Goal: Task Accomplishment & Management: Manage account settings

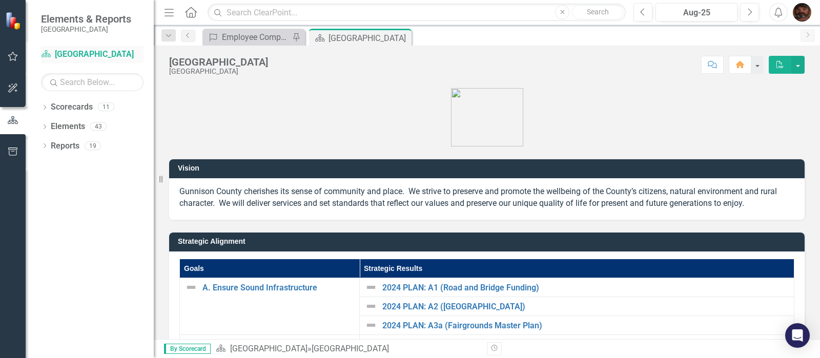
click at [46, 53] on icon "Scorecard" at bounding box center [46, 54] width 10 height 8
click at [99, 51] on link "Scorecard Gunnison County" at bounding box center [92, 55] width 103 height 12
click at [100, 51] on link "Scorecard Gunnison County" at bounding box center [92, 55] width 103 height 12
click at [64, 55] on link "Scorecard Gunnison County" at bounding box center [92, 55] width 103 height 12
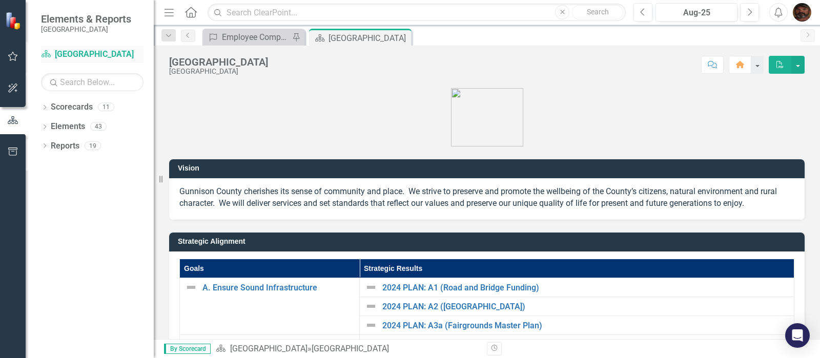
click at [64, 55] on link "Scorecard Gunnison County" at bounding box center [92, 55] width 103 height 12
click at [113, 52] on link "Scorecard Gunnison County" at bounding box center [92, 55] width 103 height 12
click at [47, 58] on icon "Scorecard" at bounding box center [46, 54] width 10 height 8
click at [46, 54] on icon at bounding box center [46, 53] width 9 height 7
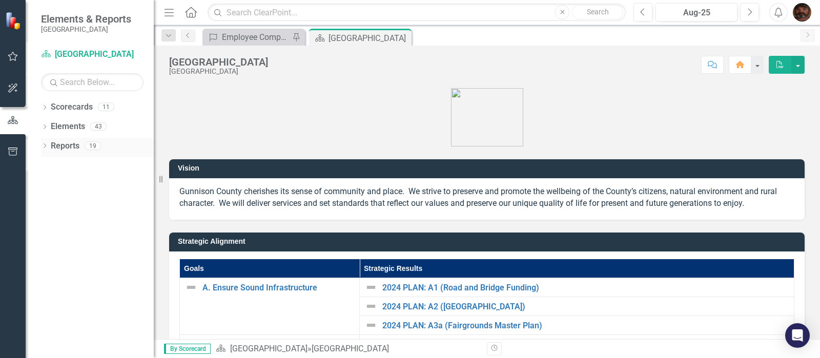
click at [47, 147] on icon "Dropdown" at bounding box center [44, 147] width 7 height 6
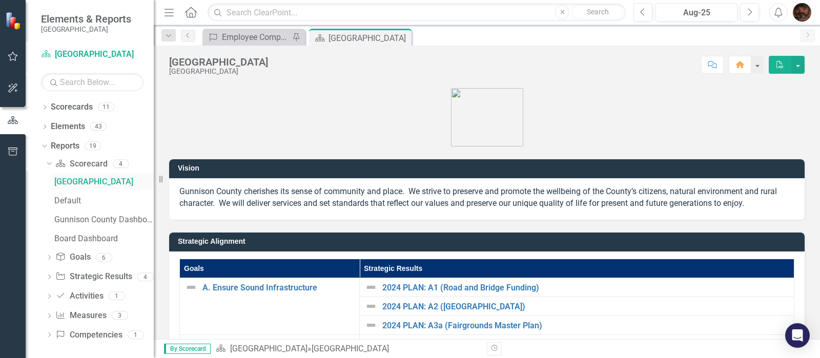
click at [57, 183] on div "Gunnison County" at bounding box center [103, 181] width 99 height 9
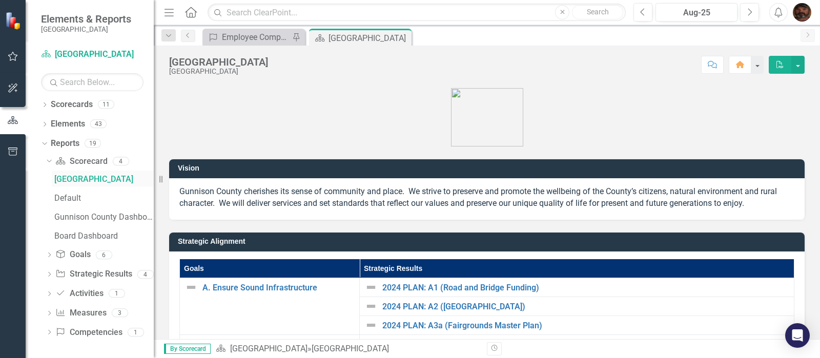
click at [64, 177] on div "Gunnison County" at bounding box center [103, 179] width 99 height 9
click at [43, 103] on icon "Dropdown" at bounding box center [44, 106] width 7 height 6
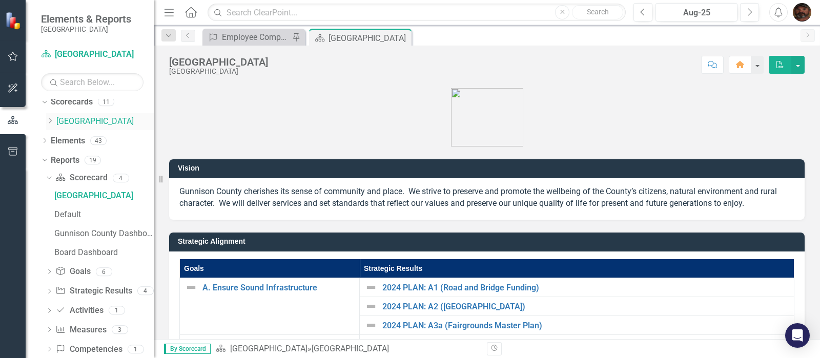
click at [55, 123] on div "Dropdown" at bounding box center [51, 121] width 10 height 9
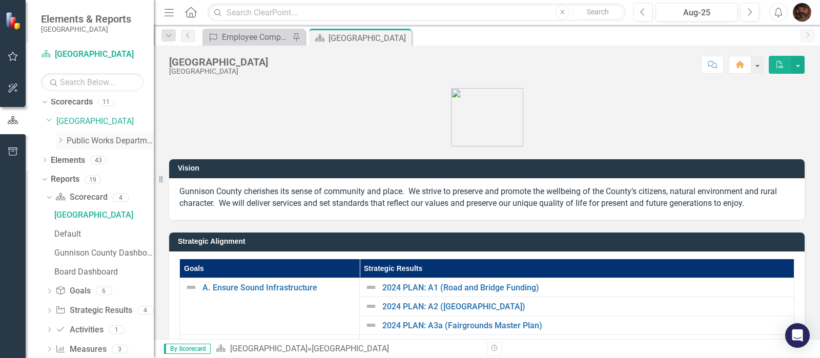
click at [74, 144] on link "Public Works Department" at bounding box center [110, 141] width 87 height 12
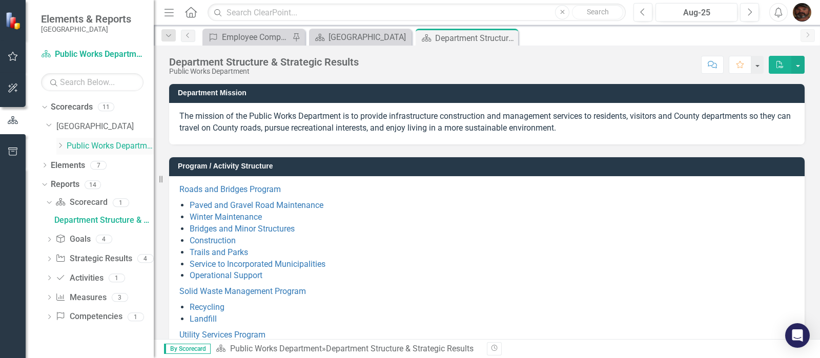
click at [64, 145] on icon "Dropdown" at bounding box center [60, 146] width 8 height 6
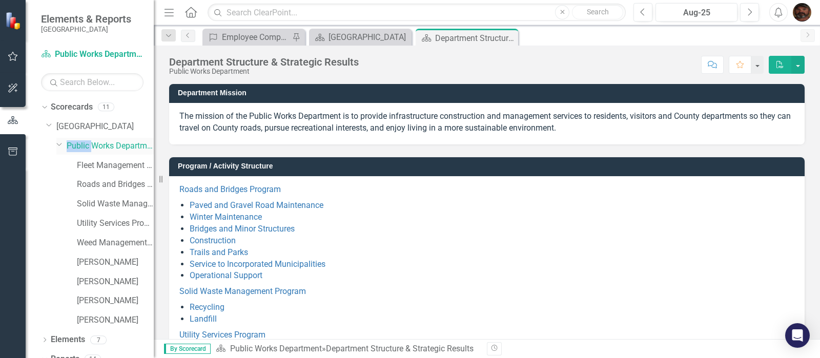
click at [64, 145] on div "Dropdown" at bounding box center [61, 146] width 10 height 5
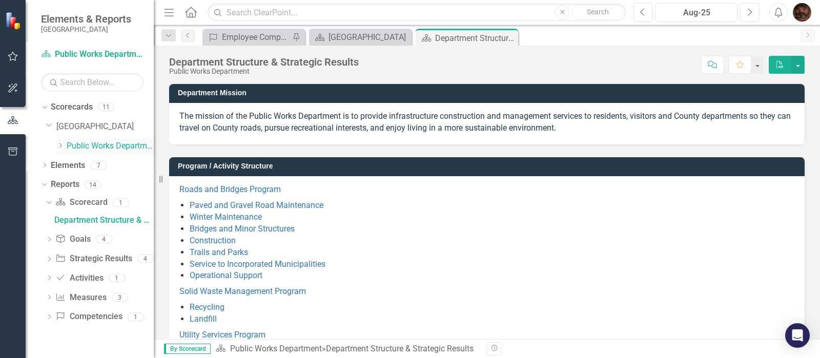
click at [64, 145] on icon "Dropdown" at bounding box center [60, 146] width 8 height 6
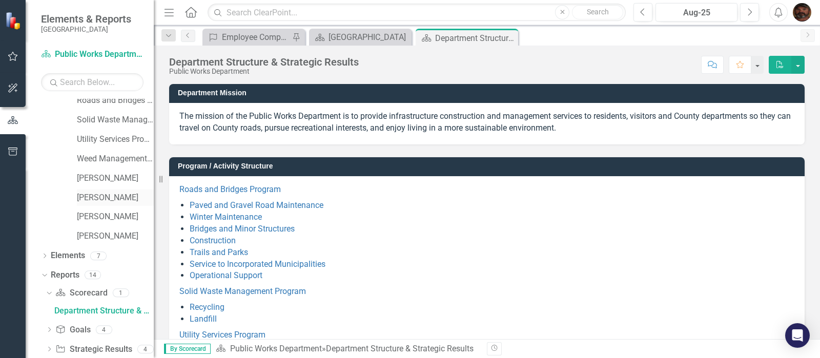
scroll to position [64, 0]
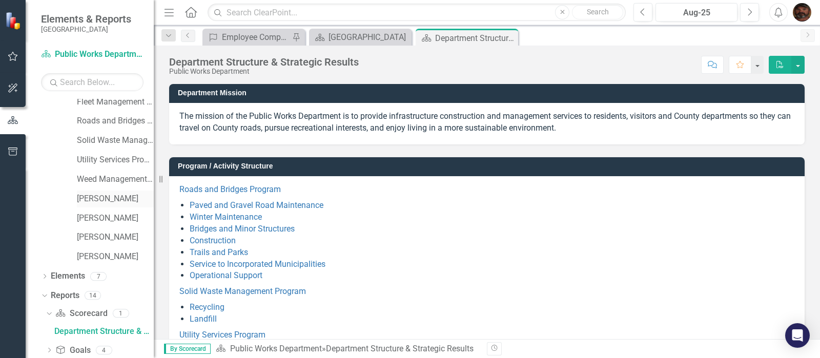
click at [107, 200] on link "Nate Melby" at bounding box center [115, 199] width 77 height 12
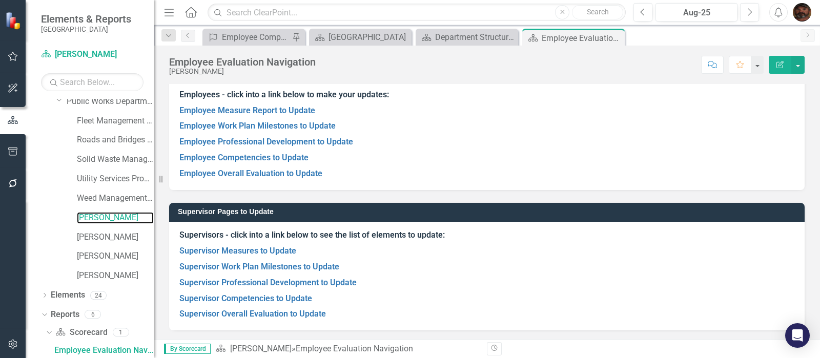
scroll to position [85, 0]
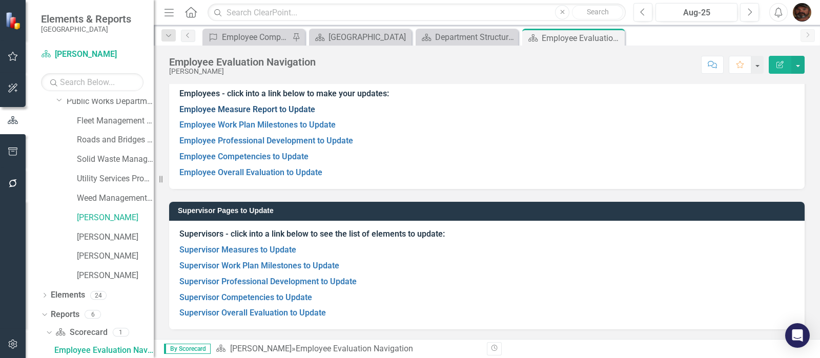
click at [221, 111] on link "Employee Measure Report to Update" at bounding box center [247, 110] width 136 height 10
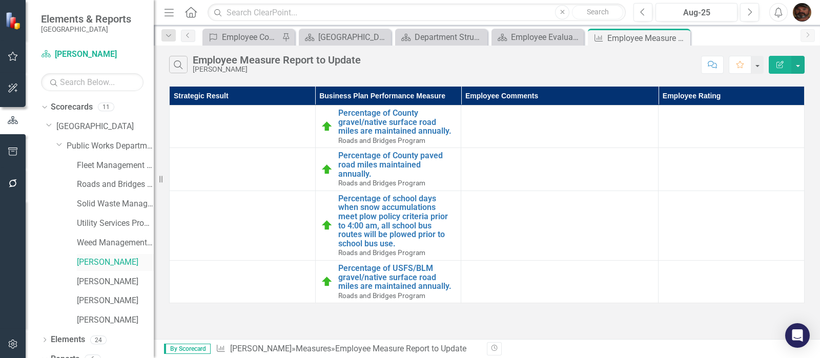
click at [95, 266] on link "Nate Melby" at bounding box center [115, 263] width 77 height 12
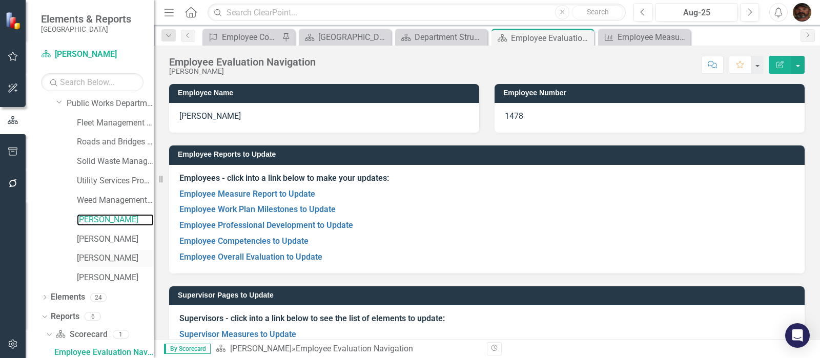
scroll to position [45, 0]
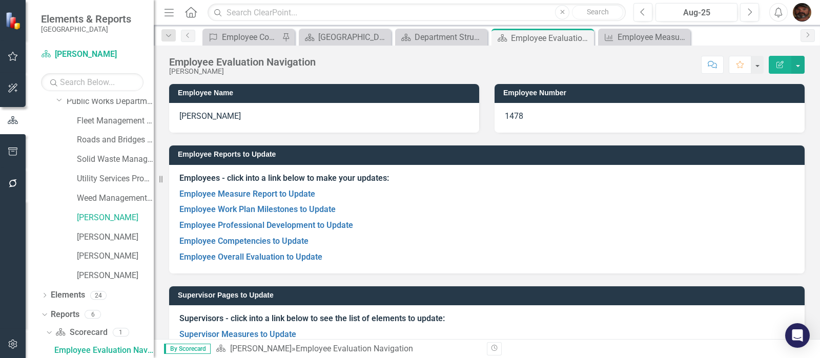
click at [285, 236] on p "Employee Competencies to Update" at bounding box center [486, 242] width 615 height 16
click at [286, 243] on link "Employee Competencies to Update" at bounding box center [243, 241] width 129 height 10
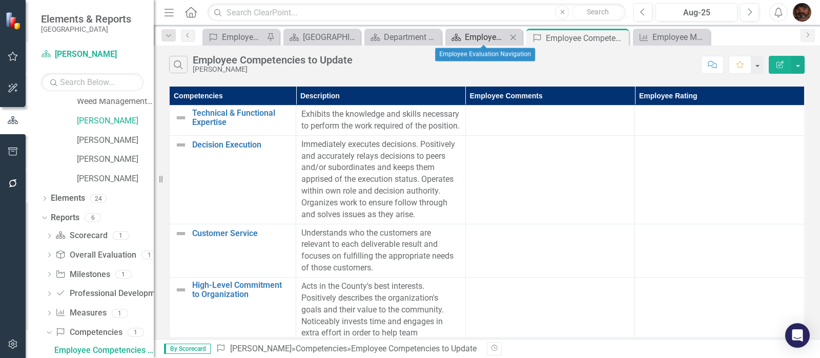
click at [479, 38] on div "Employee Evaluation Navigation" at bounding box center [486, 37] width 42 height 13
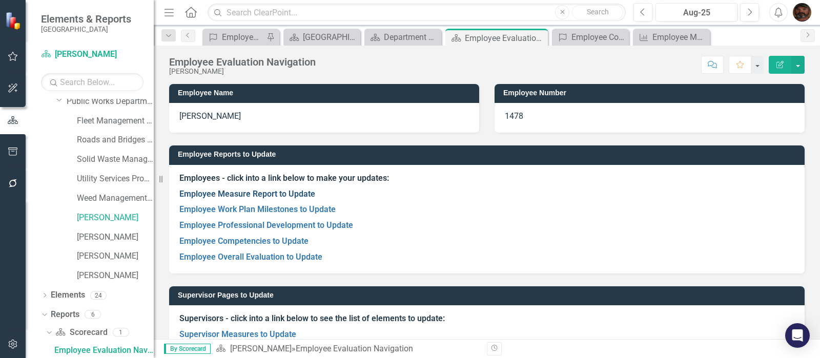
click at [294, 191] on link "Employee Measure Report to Update" at bounding box center [247, 194] width 136 height 10
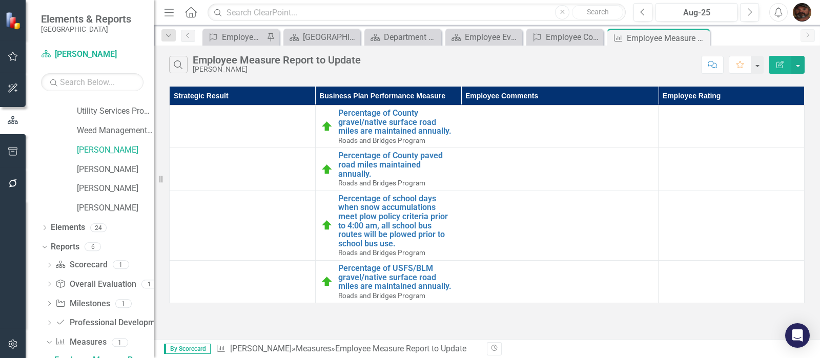
scroll to position [122, 0]
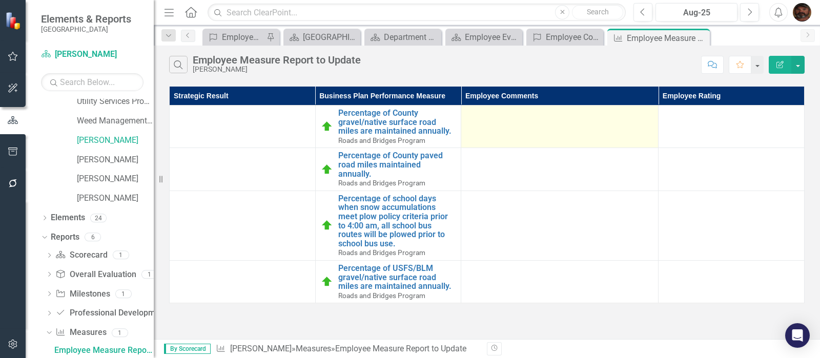
click at [491, 125] on td at bounding box center [559, 127] width 197 height 43
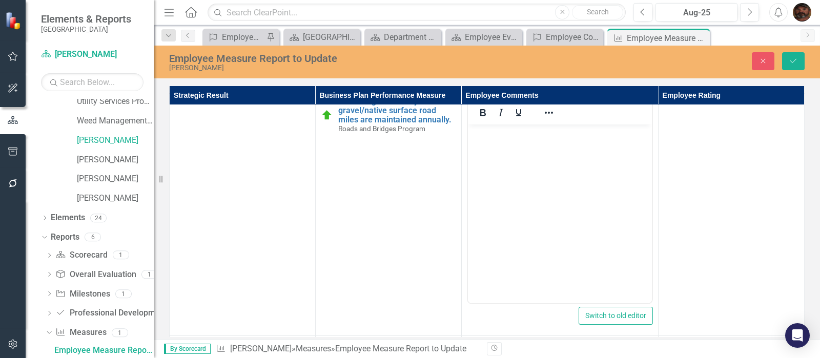
scroll to position [0, 0]
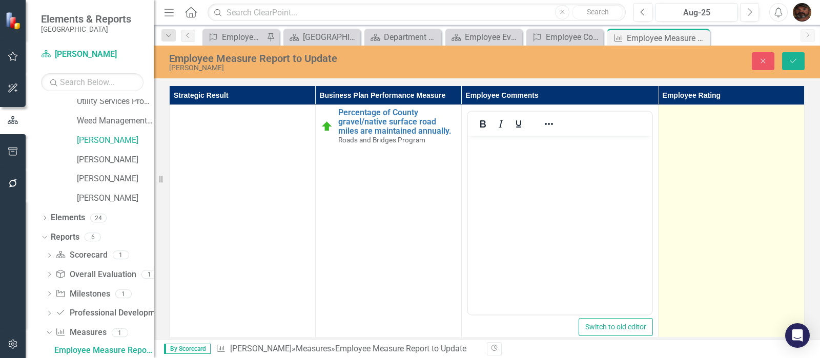
click at [674, 128] on td at bounding box center [732, 226] width 146 height 243
click at [684, 132] on td at bounding box center [732, 226] width 146 height 243
click at [711, 115] on div "Not Defined" at bounding box center [726, 118] width 110 height 12
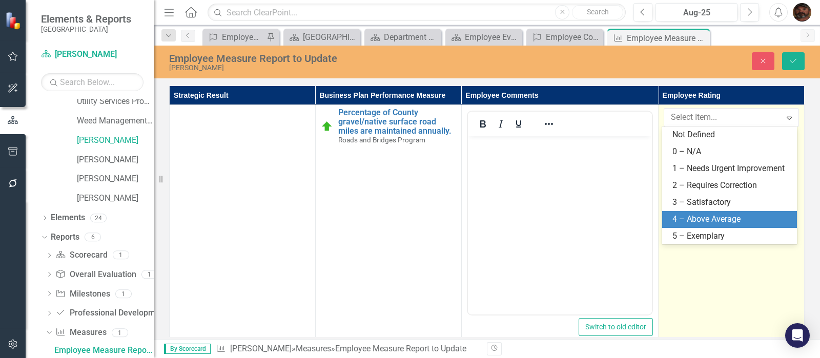
click at [732, 220] on div "4 – Above Average" at bounding box center [732, 220] width 118 height 12
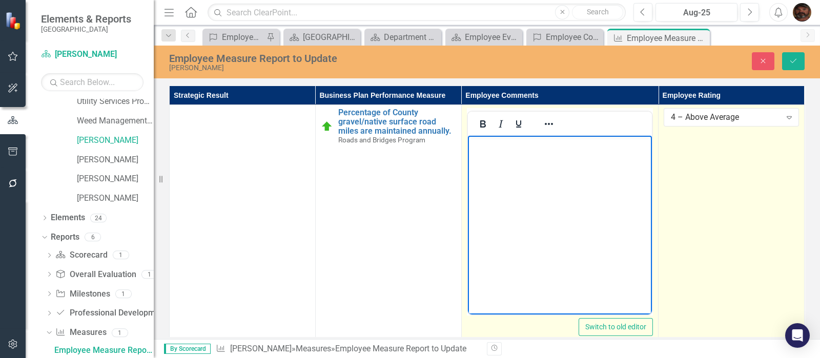
click at [533, 168] on body "Rich Text Area. Press ALT-0 for help." at bounding box center [560, 213] width 184 height 154
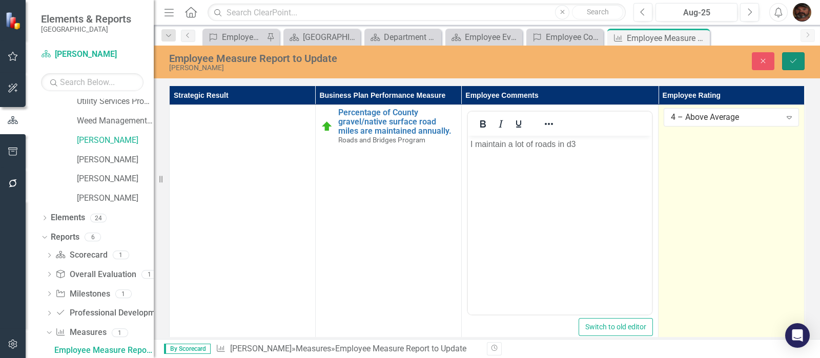
click at [794, 58] on icon "Save" at bounding box center [793, 60] width 9 height 7
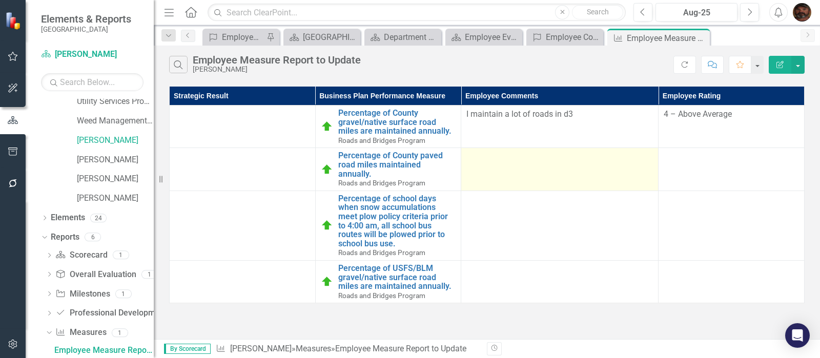
click at [543, 164] on td at bounding box center [559, 169] width 197 height 43
click at [542, 164] on td at bounding box center [559, 169] width 197 height 43
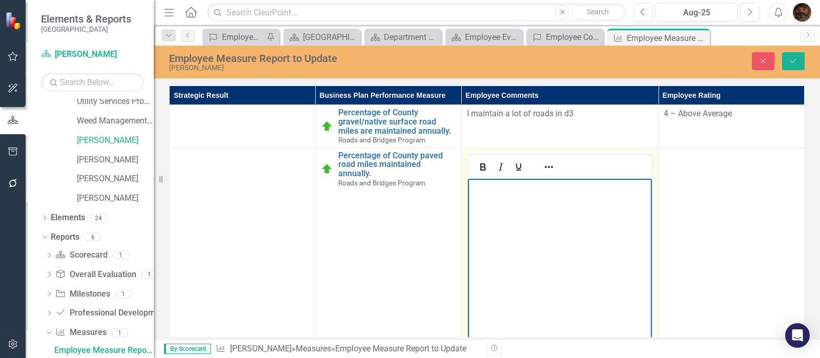
click at [484, 197] on body "Rich Text Area. Press ALT-0 for help." at bounding box center [560, 255] width 184 height 154
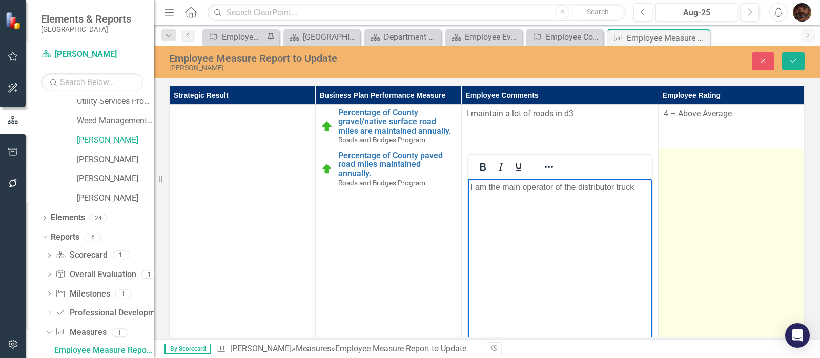
click at [704, 212] on td at bounding box center [732, 269] width 146 height 243
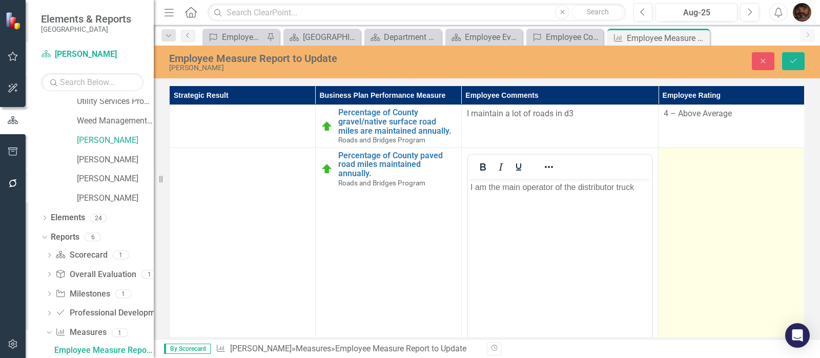
click at [704, 212] on td at bounding box center [732, 269] width 146 height 243
click at [722, 160] on div "Not Defined" at bounding box center [726, 160] width 110 height 12
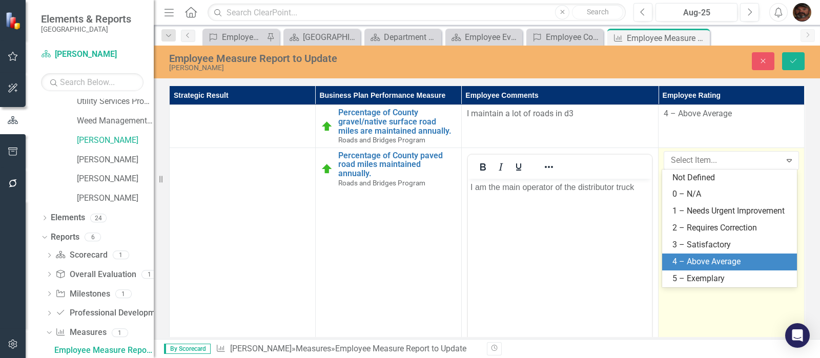
click at [708, 257] on div "4 – Above Average" at bounding box center [732, 262] width 118 height 12
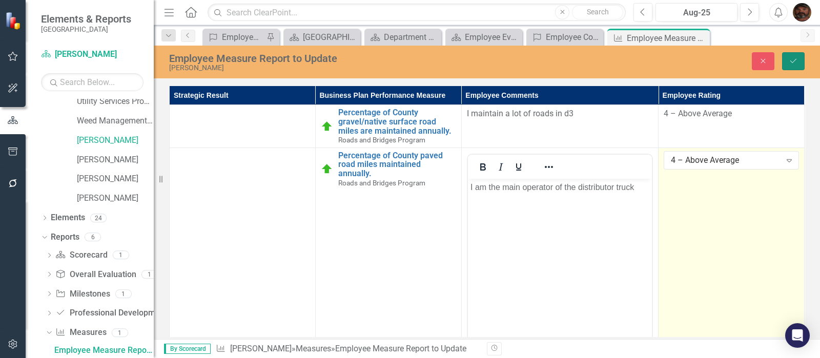
click at [787, 58] on button "Save" at bounding box center [793, 61] width 23 height 18
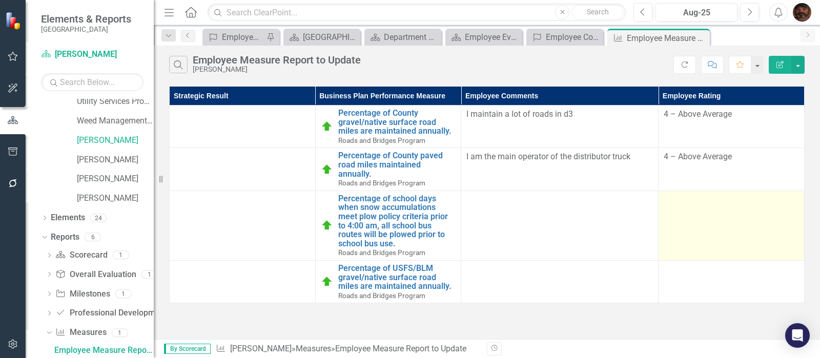
click at [686, 197] on td at bounding box center [732, 226] width 146 height 70
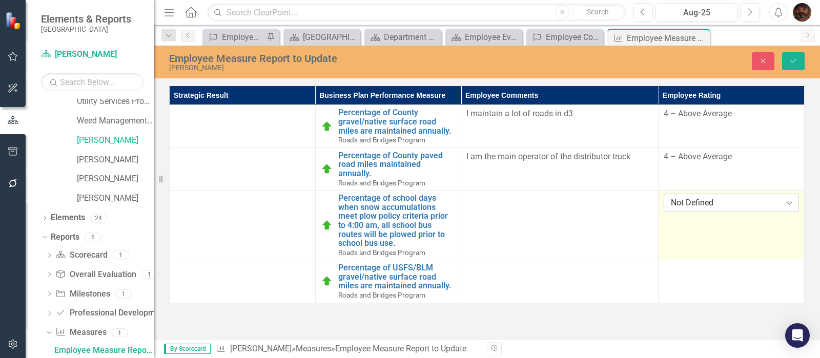
click at [682, 199] on div "Not Defined Expand" at bounding box center [731, 203] width 135 height 18
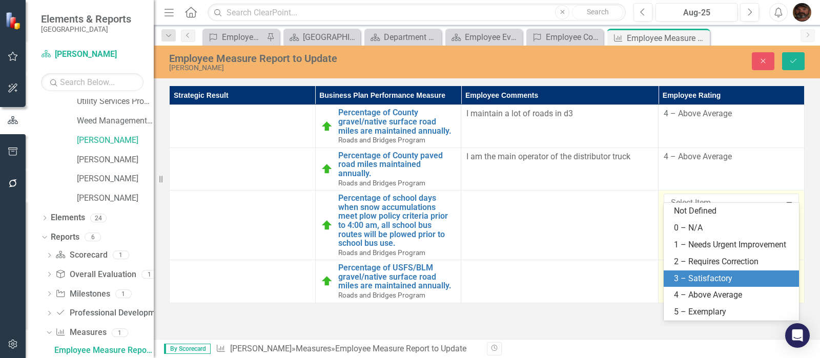
drag, startPoint x: 694, startPoint y: 277, endPoint x: 707, endPoint y: 254, distance: 26.6
click at [695, 276] on div "3 – Satisfactory" at bounding box center [733, 279] width 119 height 12
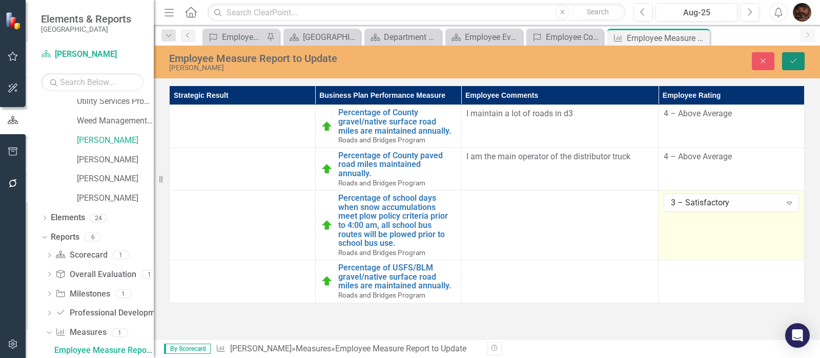
click at [792, 62] on icon "submit" at bounding box center [794, 61] width 6 height 4
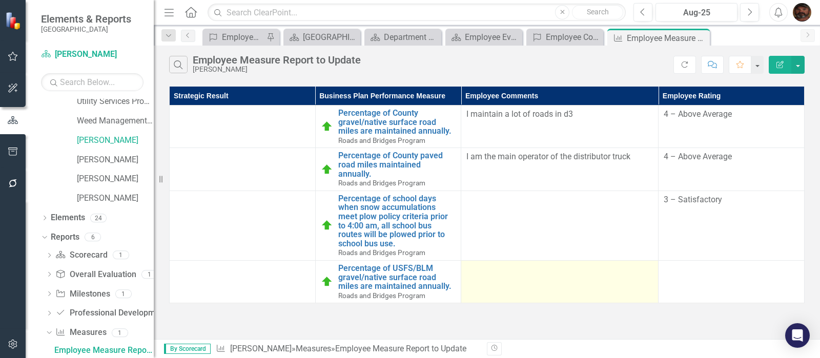
click at [502, 270] on td at bounding box center [559, 281] width 197 height 43
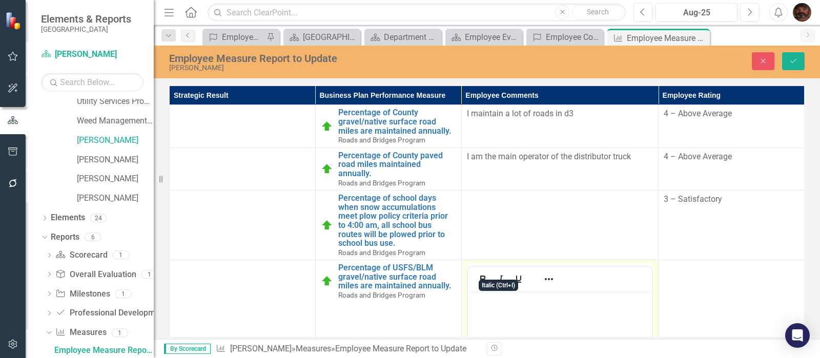
scroll to position [164, 0]
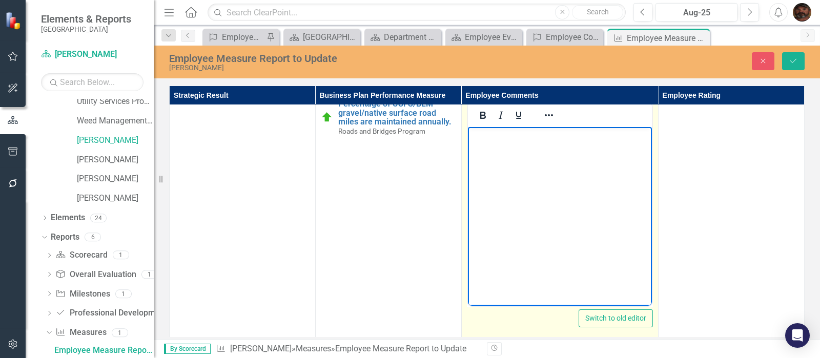
click at [498, 281] on html at bounding box center [560, 204] width 184 height 154
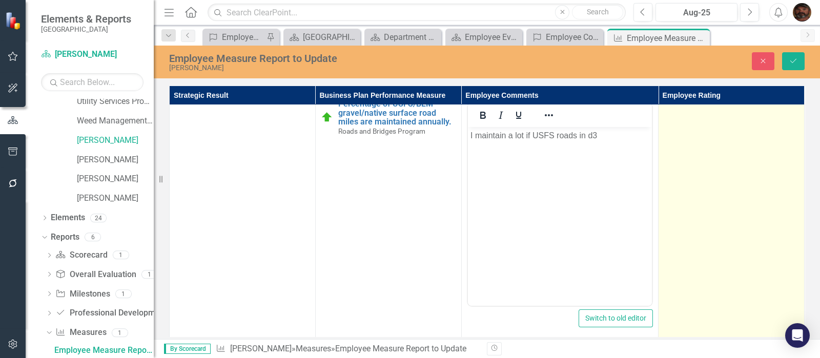
click at [707, 183] on td at bounding box center [732, 217] width 146 height 243
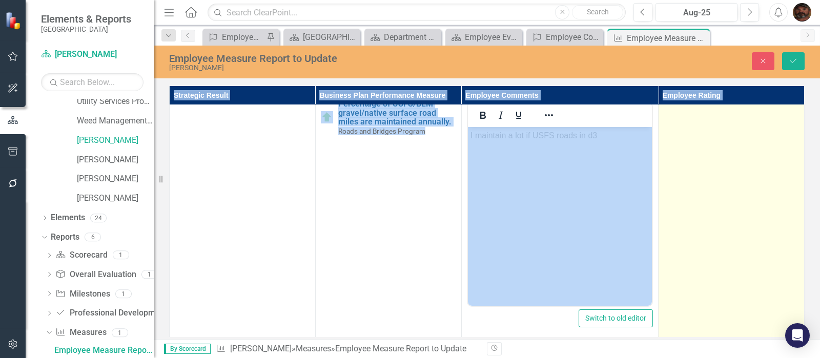
click at [707, 183] on td at bounding box center [732, 217] width 146 height 243
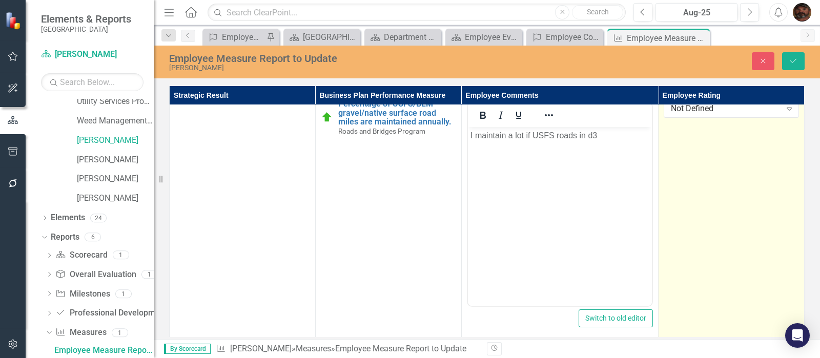
click at [730, 195] on td "Not Defined Expand" at bounding box center [732, 217] width 146 height 243
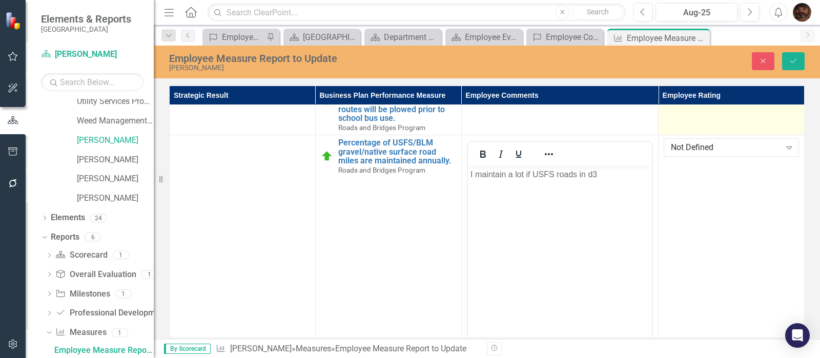
scroll to position [128, 0]
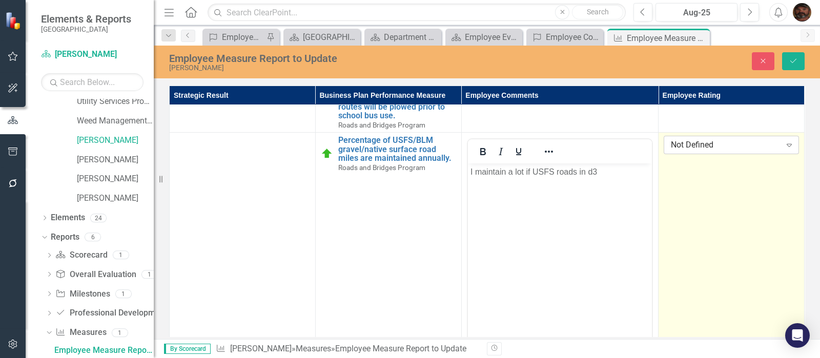
click at [713, 139] on div "Not Defined" at bounding box center [726, 145] width 110 height 12
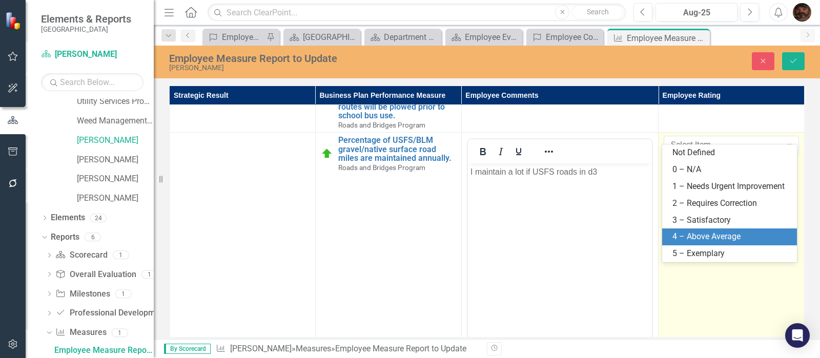
click at [717, 232] on div "4 – Above Average" at bounding box center [732, 237] width 118 height 12
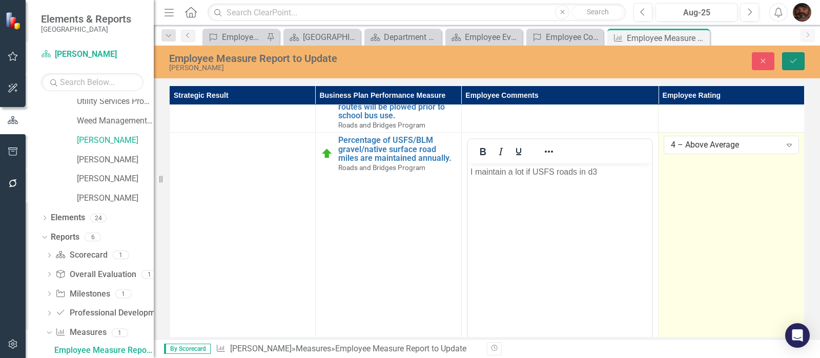
click at [797, 62] on icon "Save" at bounding box center [793, 60] width 9 height 7
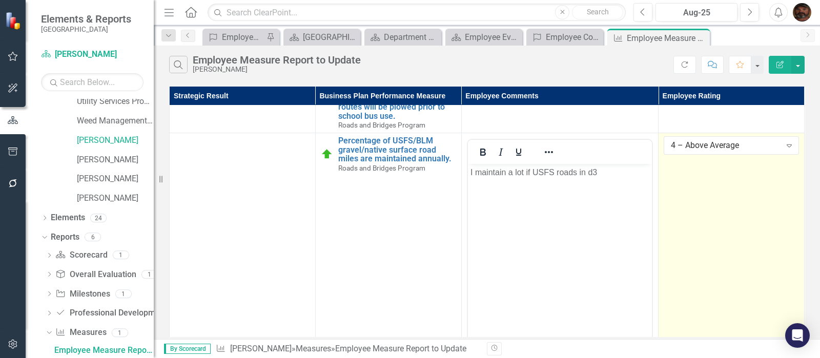
scroll to position [0, 0]
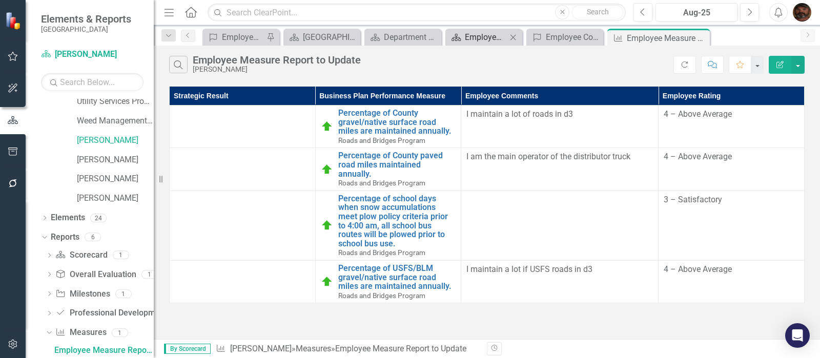
click at [482, 39] on div "Employee Evaluation Navigation" at bounding box center [486, 37] width 42 height 13
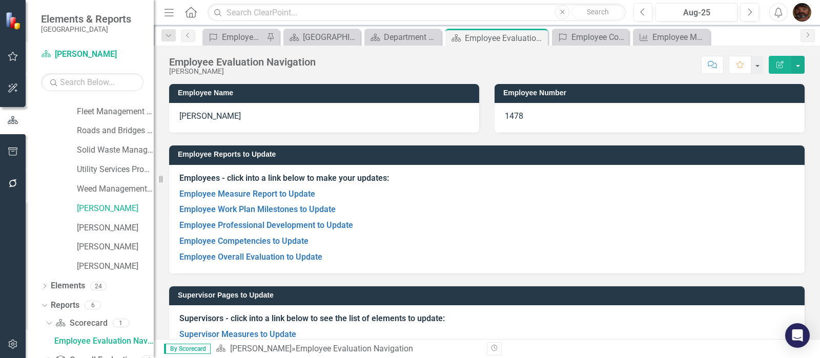
scroll to position [45, 0]
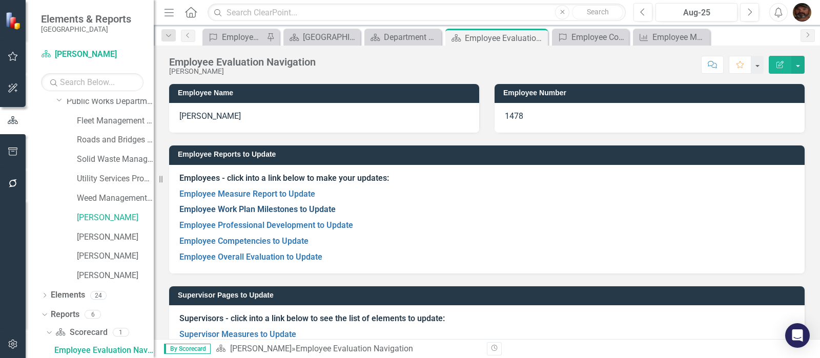
click at [279, 209] on link "Employee Work Plan Milestones to Update" at bounding box center [257, 210] width 156 height 10
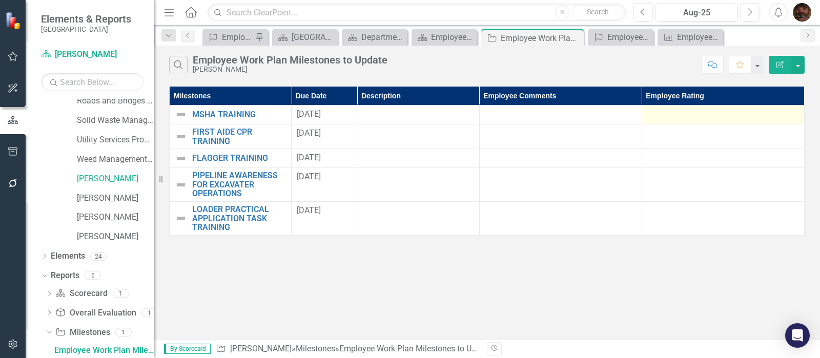
click at [731, 114] on div at bounding box center [724, 115] width 152 height 12
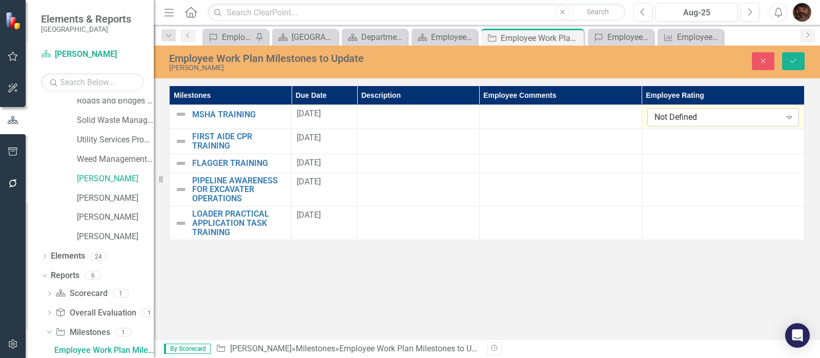
click at [752, 122] on div "Not Defined" at bounding box center [718, 118] width 127 height 12
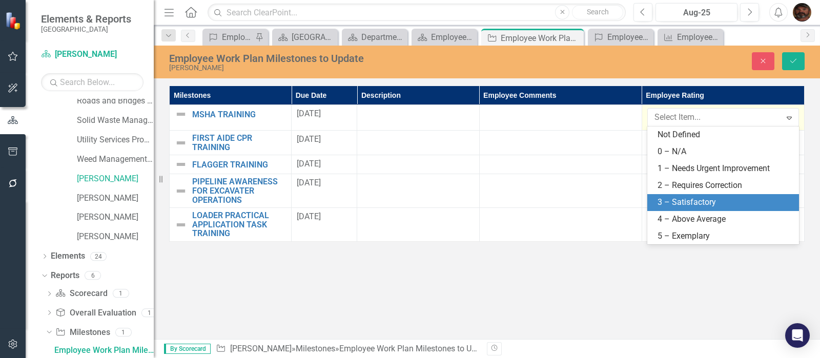
click at [708, 197] on div "3 – Satisfactory" at bounding box center [725, 203] width 135 height 12
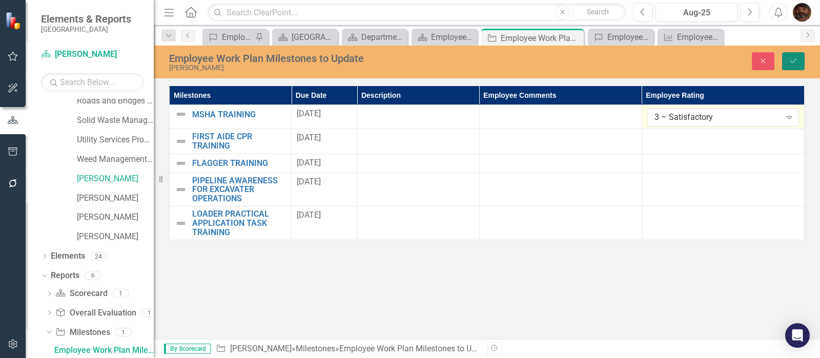
click at [788, 67] on button "Save" at bounding box center [793, 61] width 23 height 18
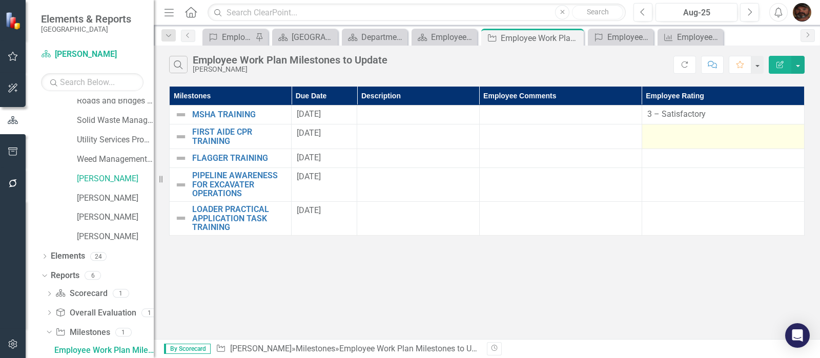
click at [720, 129] on div at bounding box center [724, 134] width 152 height 12
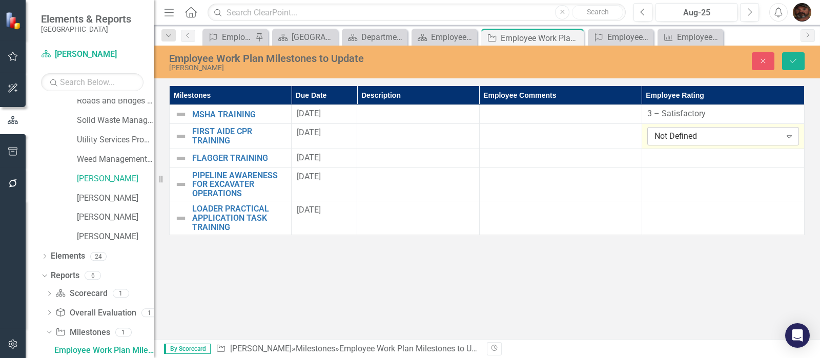
click at [717, 132] on div "Not Defined" at bounding box center [718, 137] width 127 height 12
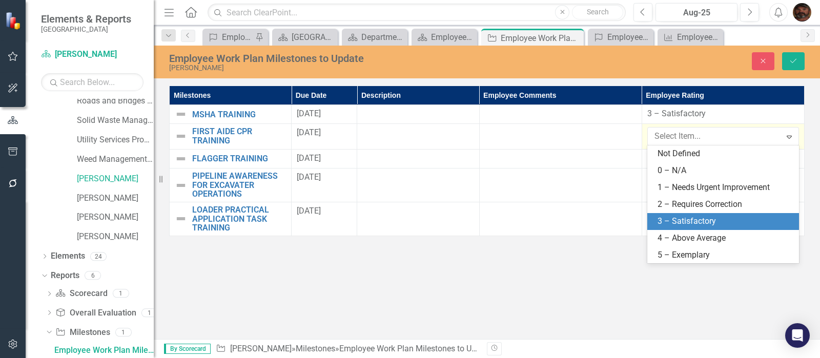
click at [710, 216] on div "3 – Satisfactory" at bounding box center [725, 222] width 135 height 12
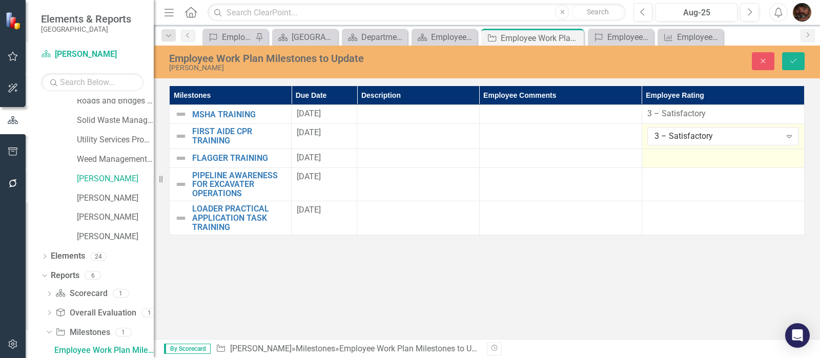
click at [720, 157] on div at bounding box center [724, 158] width 152 height 12
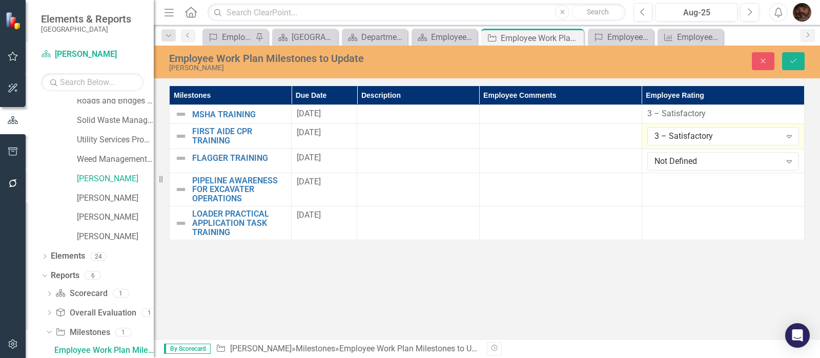
click at [731, 126] on td "3 – Satisfactory Expand" at bounding box center [723, 136] width 163 height 25
click at [735, 136] on div "3 – Satisfactory" at bounding box center [718, 137] width 127 height 12
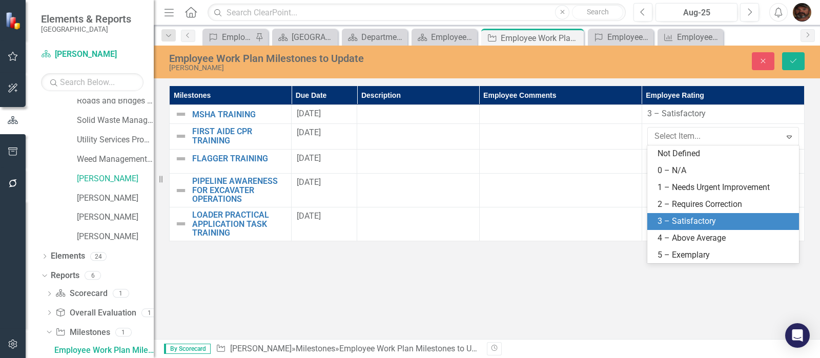
click at [702, 216] on div "3 – Satisfactory" at bounding box center [725, 222] width 135 height 12
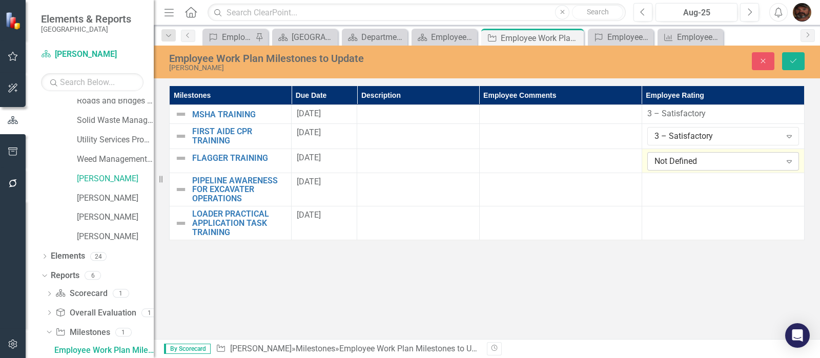
click at [706, 162] on div "Not Defined" at bounding box center [718, 161] width 127 height 12
click at [702, 161] on div "Not Defined" at bounding box center [718, 161] width 127 height 12
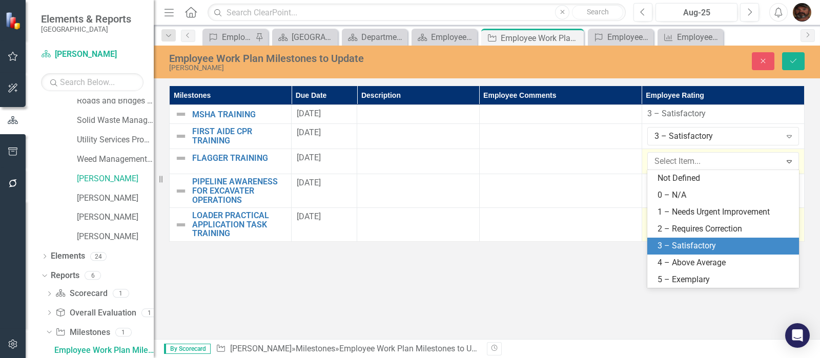
click at [704, 244] on div "3 – Satisfactory" at bounding box center [725, 246] width 135 height 12
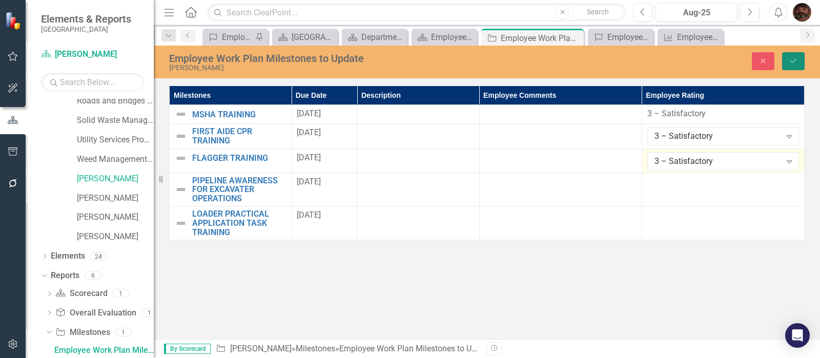
click at [792, 64] on icon "Save" at bounding box center [793, 60] width 9 height 7
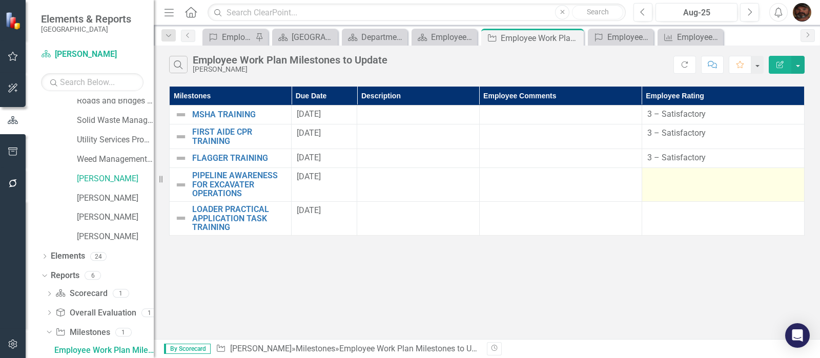
click at [747, 179] on div at bounding box center [724, 177] width 152 height 12
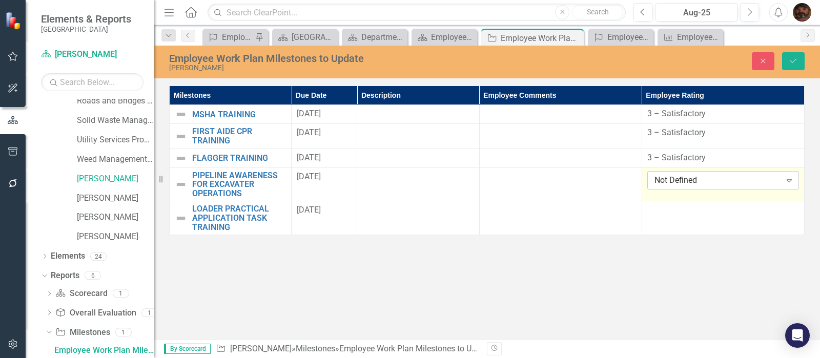
click at [731, 182] on div "Not Defined" at bounding box center [718, 180] width 127 height 12
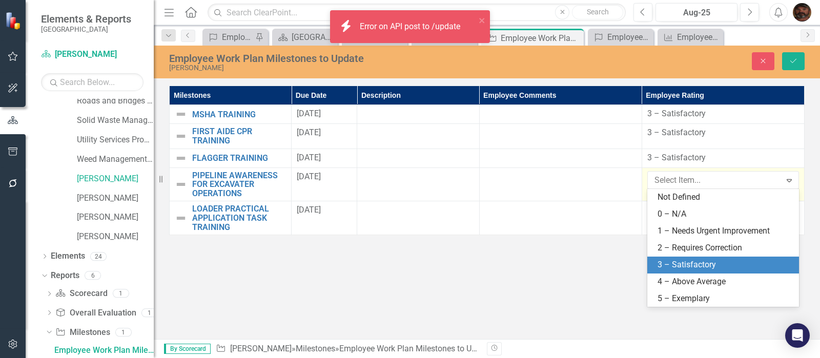
click at [709, 264] on div "3 – Satisfactory" at bounding box center [725, 265] width 135 height 12
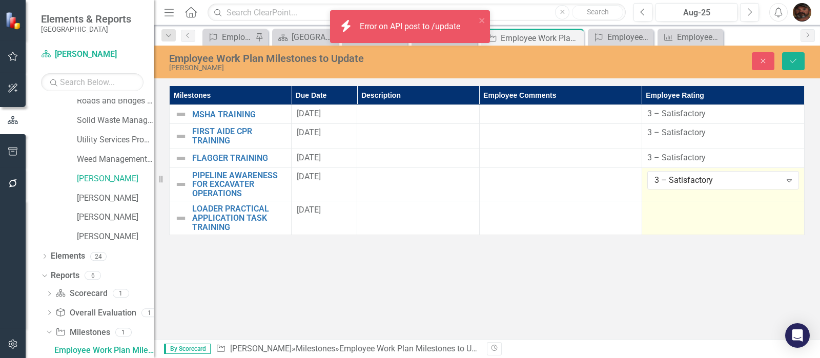
click at [692, 208] on div at bounding box center [724, 211] width 152 height 12
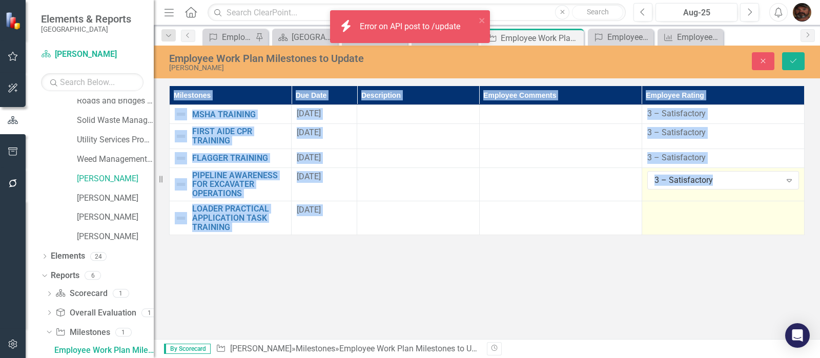
click at [692, 208] on div at bounding box center [724, 211] width 152 height 12
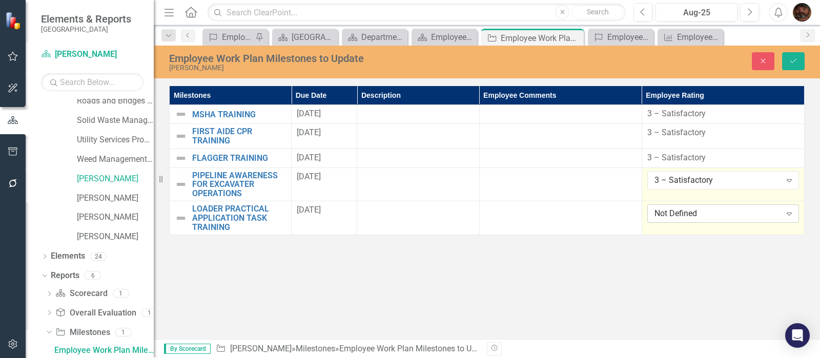
click at [691, 219] on div "Not Defined" at bounding box center [718, 214] width 127 height 12
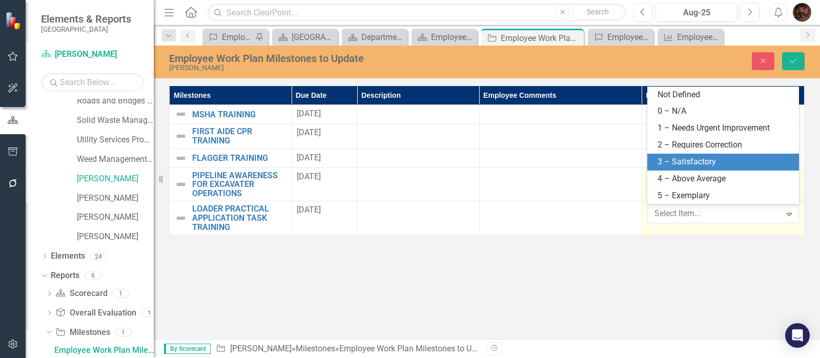
click at [689, 157] on div "3 – Satisfactory" at bounding box center [725, 162] width 135 height 12
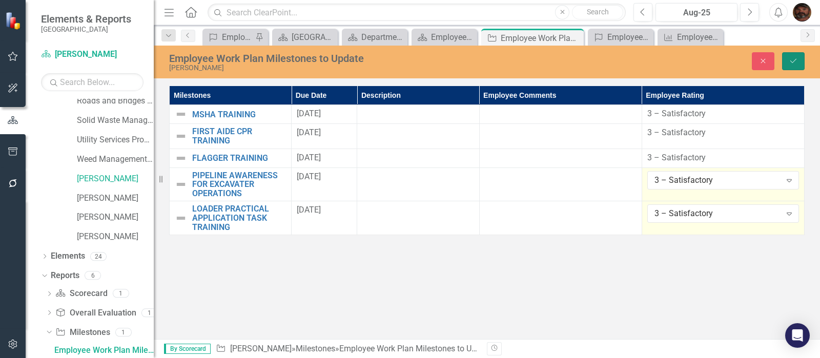
click at [790, 62] on icon "Save" at bounding box center [793, 60] width 9 height 7
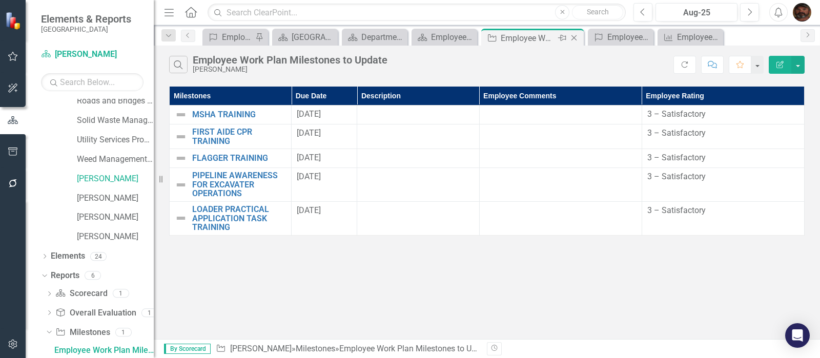
click at [537, 37] on div "Employee Work Plan Milestones to Update" at bounding box center [528, 38] width 55 height 13
click at [517, 37] on div "Employee Work Plan Milestones to Update" at bounding box center [528, 38] width 55 height 13
click at [494, 293] on div "Search Employee Work Plan Milestones to Update Nate Melby Refresh Comment Favor…" at bounding box center [487, 193] width 667 height 294
click at [513, 39] on div "Employee Work Plan Milestones to Update" at bounding box center [528, 38] width 55 height 13
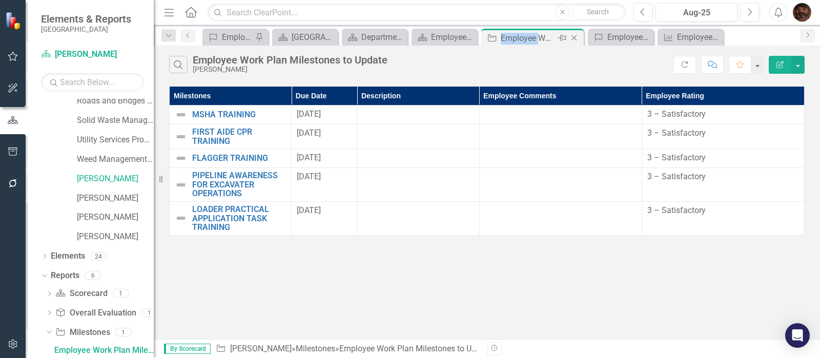
click at [513, 39] on div "Employee Work Plan Milestones to Update" at bounding box center [528, 38] width 55 height 13
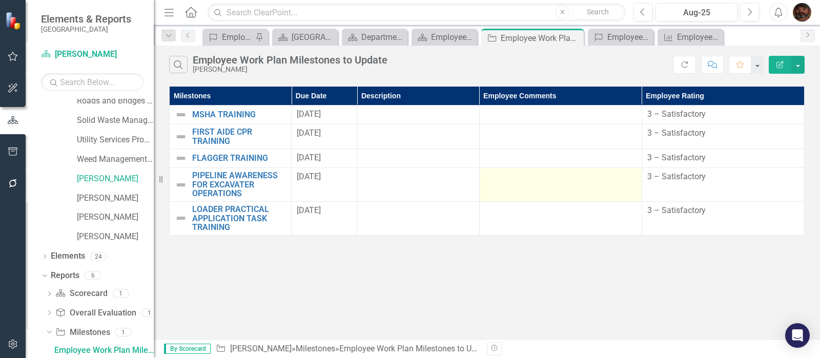
drag, startPoint x: 609, startPoint y: 201, endPoint x: 622, endPoint y: 194, distance: 15.4
click at [608, 202] on td at bounding box center [560, 219] width 163 height 34
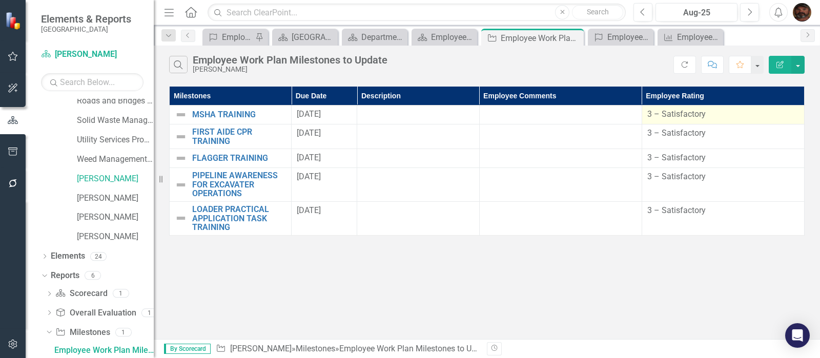
click at [716, 113] on div "3 – Satisfactory" at bounding box center [724, 115] width 152 height 12
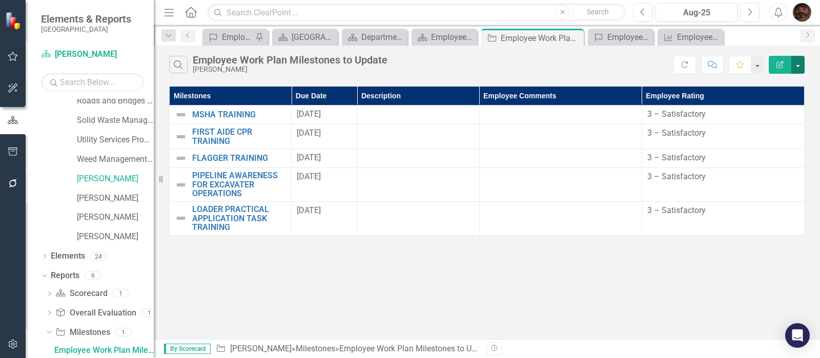
click at [797, 65] on button "button" at bounding box center [798, 65] width 13 height 18
click at [714, 261] on div "Search Employee Work Plan Milestones to Update Nate Melby Refresh Comment Favor…" at bounding box center [487, 193] width 667 height 294
click at [524, 36] on div "Employee Work Plan Milestones to Update" at bounding box center [528, 38] width 55 height 13
click at [445, 68] on div "Search Employee Work Plan Milestones to Update Nate Melby" at bounding box center [421, 64] width 505 height 17
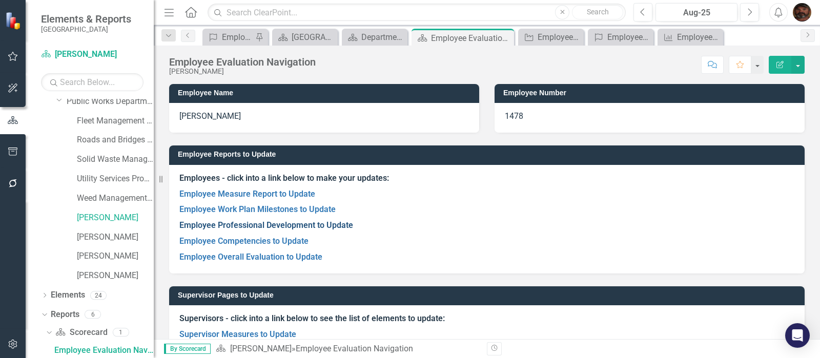
click at [306, 226] on link "Employee Professional Development to Update" at bounding box center [266, 225] width 174 height 10
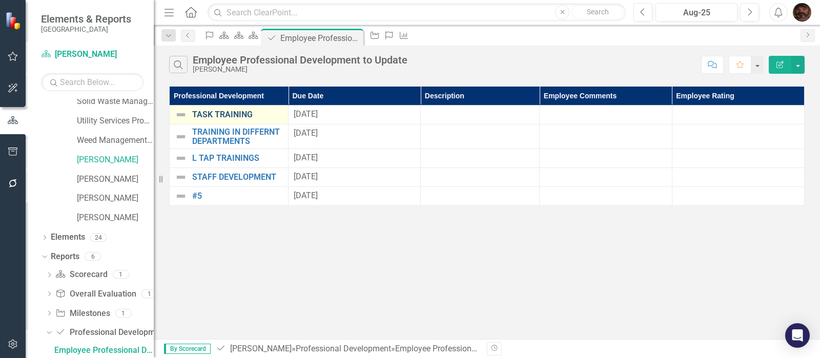
click at [235, 112] on link "TASK TRAINING" at bounding box center [237, 114] width 91 height 9
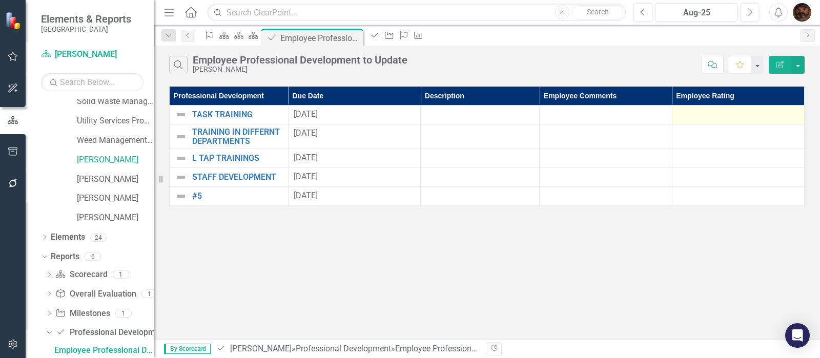
click at [684, 116] on div at bounding box center [739, 115] width 122 height 12
click at [680, 116] on div at bounding box center [739, 115] width 122 height 12
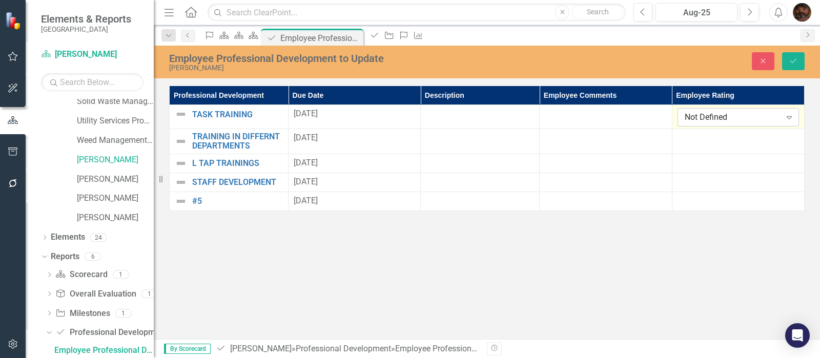
click at [686, 119] on div "Not Defined" at bounding box center [733, 118] width 96 height 12
click at [683, 134] on div at bounding box center [739, 138] width 122 height 12
click at [731, 119] on div "3 – Satisfactory" at bounding box center [733, 118] width 96 height 12
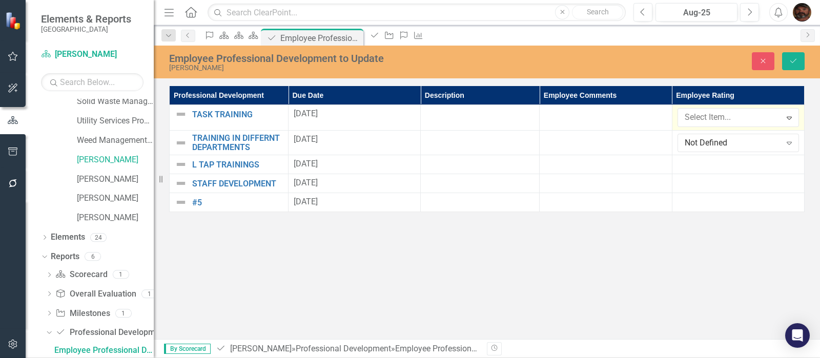
click at [709, 137] on div "Not Defined" at bounding box center [733, 142] width 96 height 12
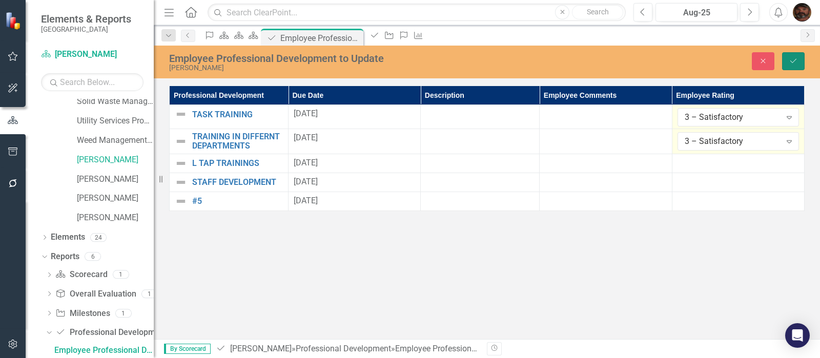
click at [790, 63] on icon "Save" at bounding box center [793, 60] width 9 height 7
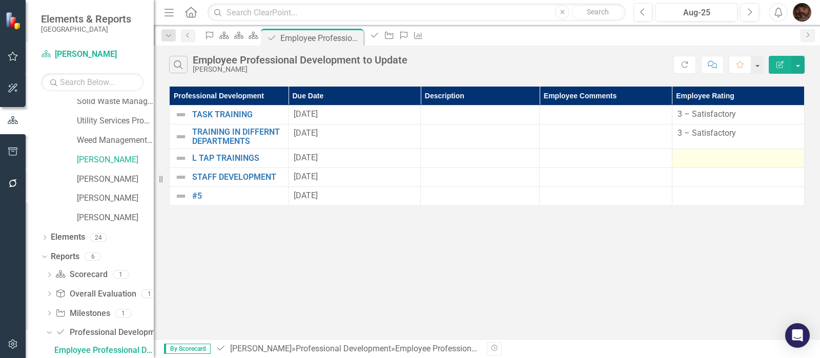
click at [700, 159] on div at bounding box center [739, 158] width 122 height 12
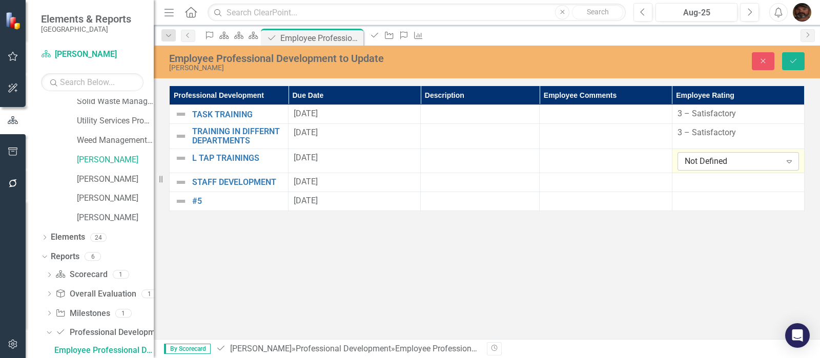
click at [700, 164] on div "Not Defined" at bounding box center [733, 161] width 96 height 12
click at [790, 63] on icon "Save" at bounding box center [793, 60] width 9 height 7
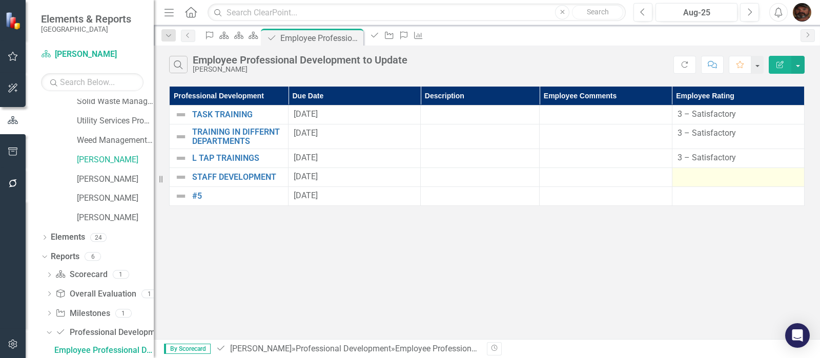
click at [721, 170] on td at bounding box center [738, 177] width 132 height 19
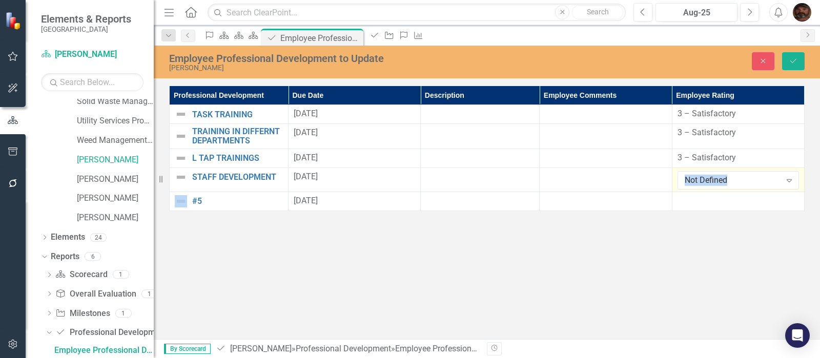
click at [721, 170] on td "Not Defined Expand" at bounding box center [738, 180] width 132 height 24
click at [706, 181] on div "Not Defined" at bounding box center [733, 180] width 96 height 12
click at [792, 61] on icon "submit" at bounding box center [794, 61] width 6 height 4
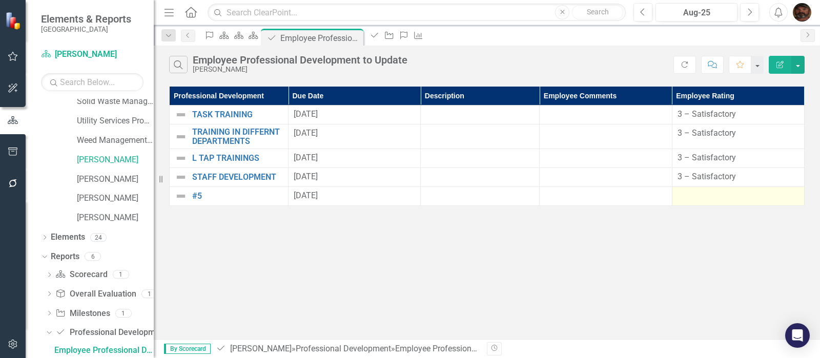
click at [715, 196] on div at bounding box center [739, 196] width 122 height 12
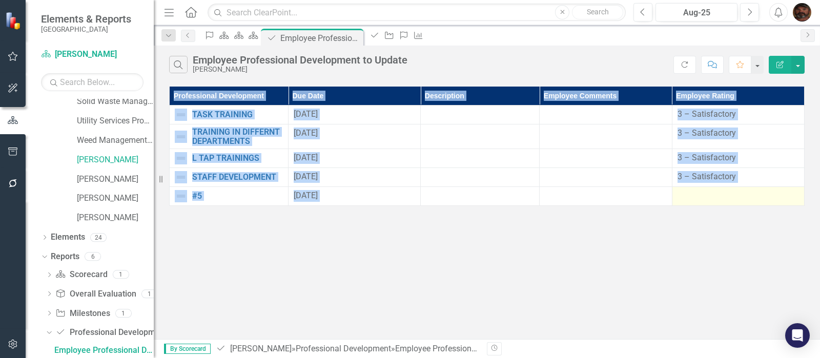
click at [715, 196] on div at bounding box center [739, 196] width 122 height 12
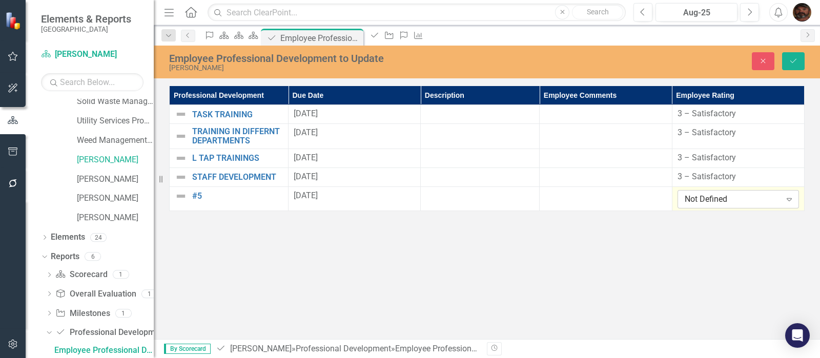
click at [702, 198] on div "Not Defined" at bounding box center [733, 199] width 96 height 12
click at [797, 63] on icon "Save" at bounding box center [793, 60] width 9 height 7
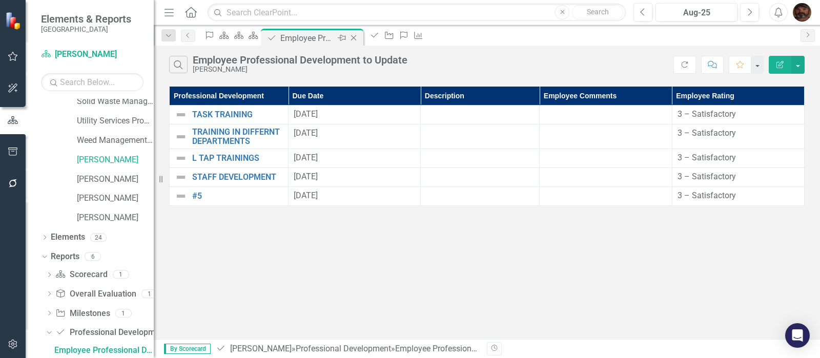
click at [335, 34] on div "Employee Professional Development to Update" at bounding box center [307, 38] width 55 height 13
click at [371, 254] on div "Search Employee Professional Development to Update Nate Melby Refresh Comment F…" at bounding box center [487, 193] width 667 height 294
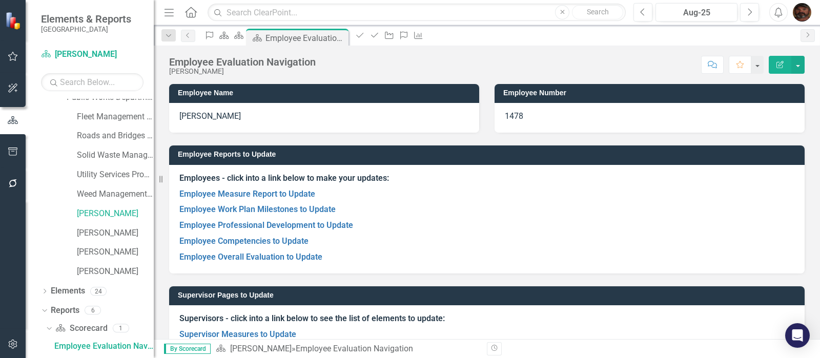
scroll to position [45, 0]
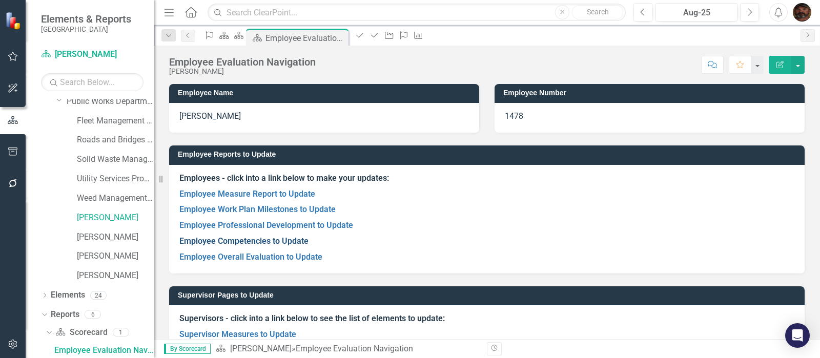
click at [277, 243] on link "Employee Competencies to Update" at bounding box center [243, 241] width 129 height 10
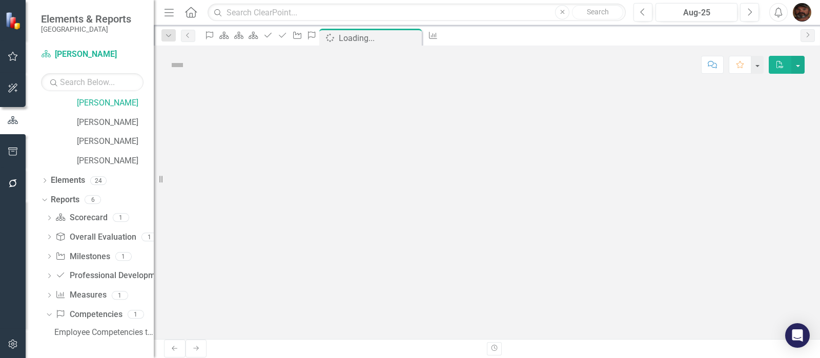
scroll to position [142, 0]
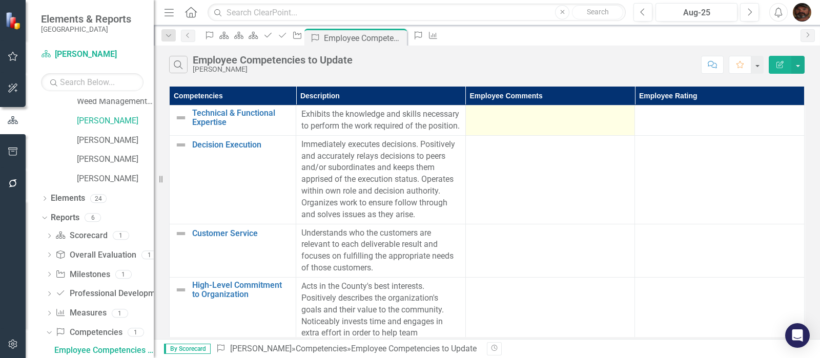
click at [507, 119] on div at bounding box center [550, 115] width 159 height 12
click at [504, 119] on div at bounding box center [550, 115] width 159 height 12
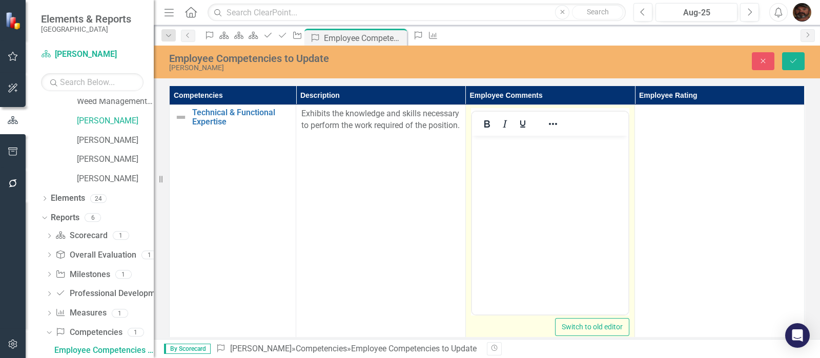
click at [484, 159] on body "Rich Text Area. Press ALT-0 for help." at bounding box center [550, 213] width 157 height 154
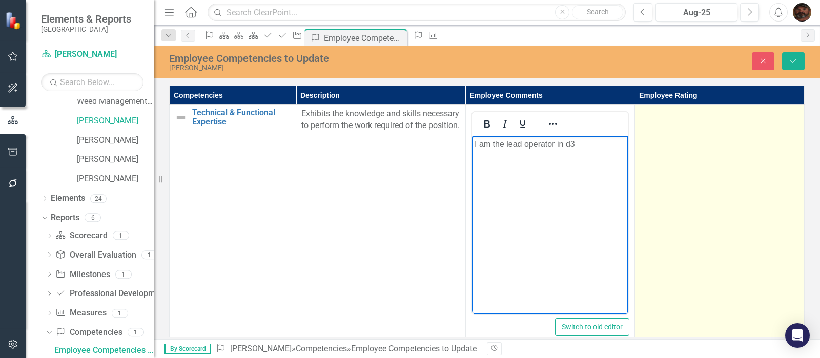
click at [705, 149] on td at bounding box center [720, 226] width 170 height 243
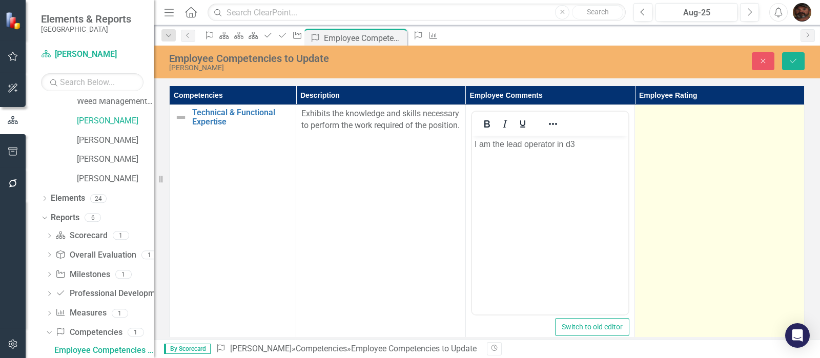
click at [704, 149] on td at bounding box center [720, 226] width 170 height 243
click at [690, 117] on div "Not Defined" at bounding box center [714, 118] width 133 height 12
click at [790, 62] on icon "Save" at bounding box center [793, 60] width 9 height 7
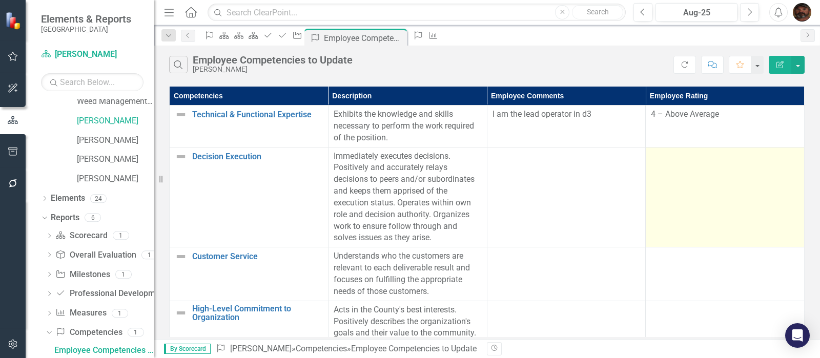
click at [667, 195] on td at bounding box center [725, 197] width 159 height 100
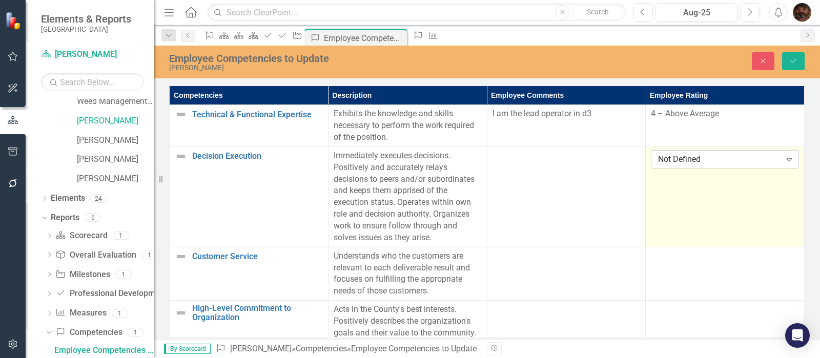
click at [663, 157] on div "Not Defined" at bounding box center [719, 160] width 123 height 12
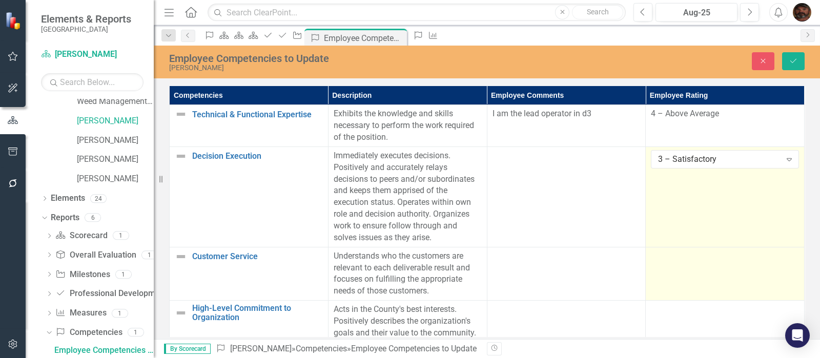
click at [713, 262] on td at bounding box center [725, 273] width 159 height 53
click at [707, 254] on div "Not Defined" at bounding box center [719, 260] width 123 height 12
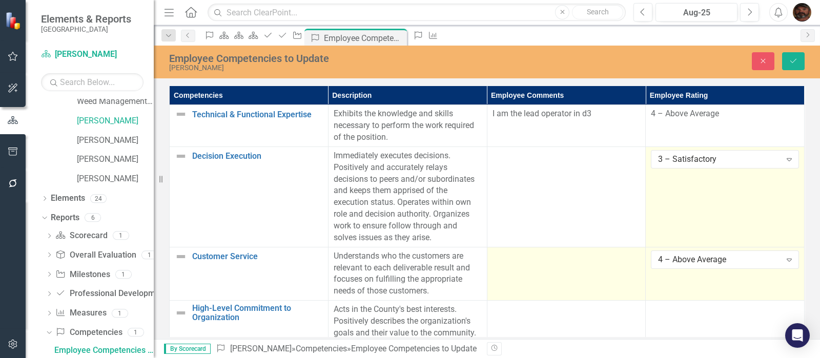
click at [505, 257] on td at bounding box center [566, 273] width 159 height 53
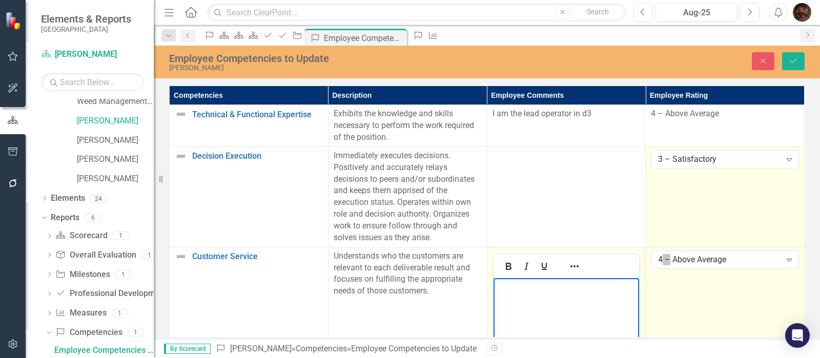
click at [541, 296] on body "Rich Text Area. Press ALT-0 for help." at bounding box center [566, 355] width 146 height 154
click at [685, 255] on div "4 – Above Average Expand" at bounding box center [725, 260] width 148 height 18
click at [580, 300] on body "Rich Text Area. Press ALT-0 for help." at bounding box center [566, 355] width 146 height 154
click at [797, 60] on icon "Save" at bounding box center [793, 60] width 9 height 7
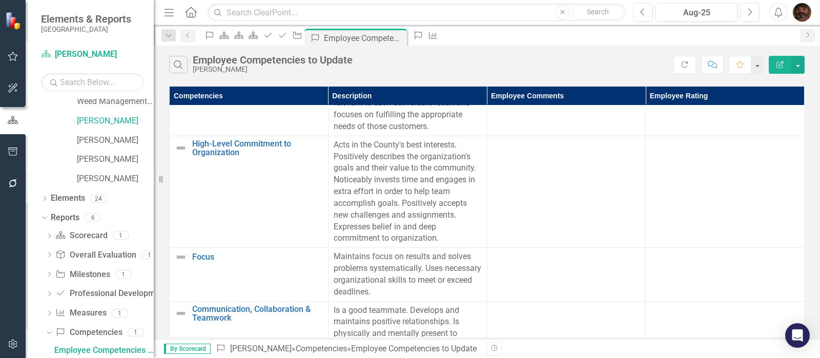
scroll to position [174, 0]
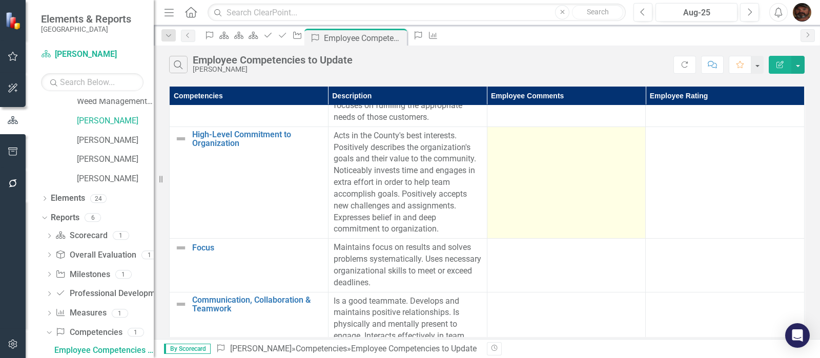
click at [487, 149] on td at bounding box center [566, 183] width 159 height 112
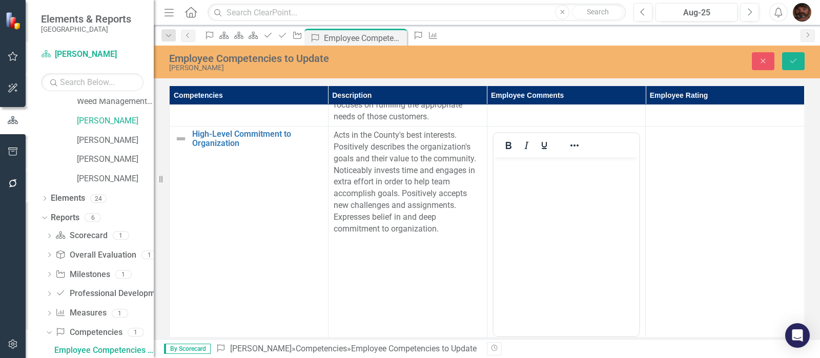
scroll to position [0, 0]
click at [511, 171] on p "Rich Text Area. Press ALT-0 for help." at bounding box center [566, 166] width 141 height 12
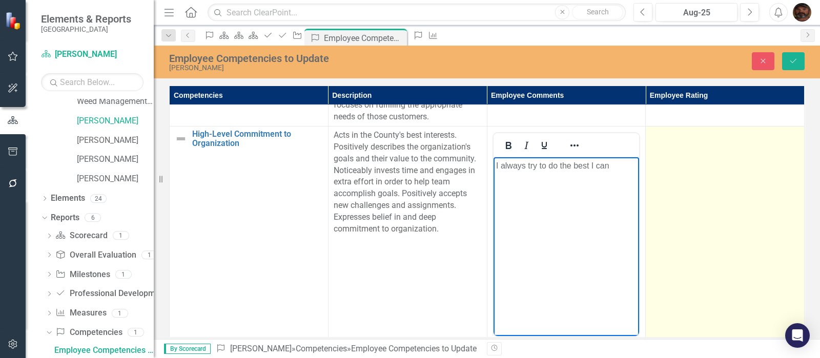
click at [712, 175] on td at bounding box center [725, 248] width 159 height 243
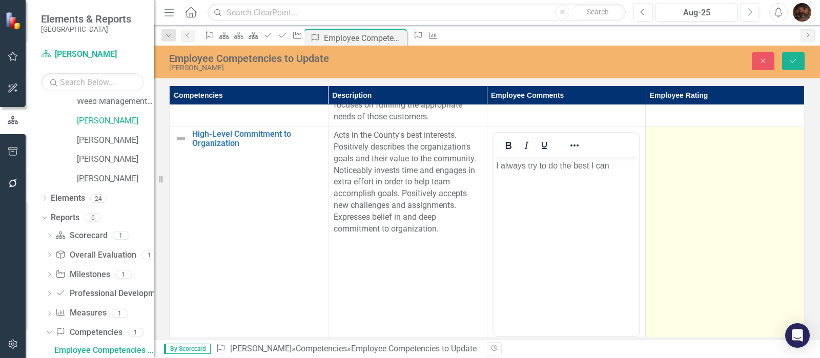
click at [712, 175] on td at bounding box center [725, 248] width 159 height 243
click at [701, 133] on div "Not Defined" at bounding box center [719, 139] width 123 height 12
drag, startPoint x: 692, startPoint y: 229, endPoint x: 754, endPoint y: 152, distance: 98.8
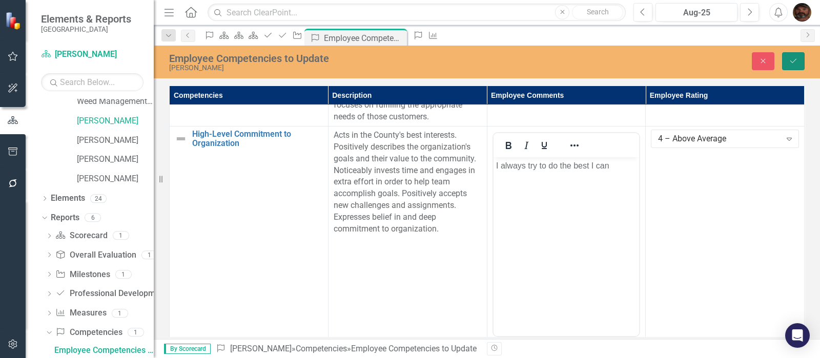
click at [797, 63] on icon "Save" at bounding box center [793, 60] width 9 height 7
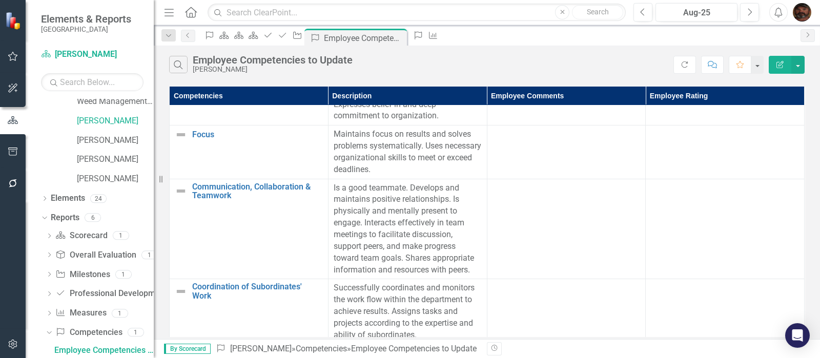
scroll to position [289, 0]
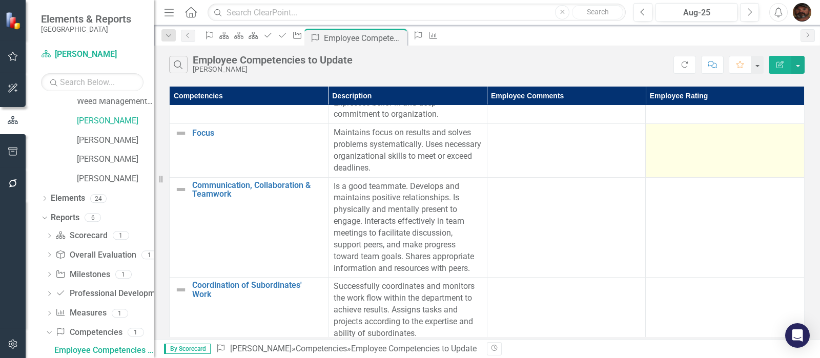
click at [700, 140] on td at bounding box center [725, 150] width 159 height 53
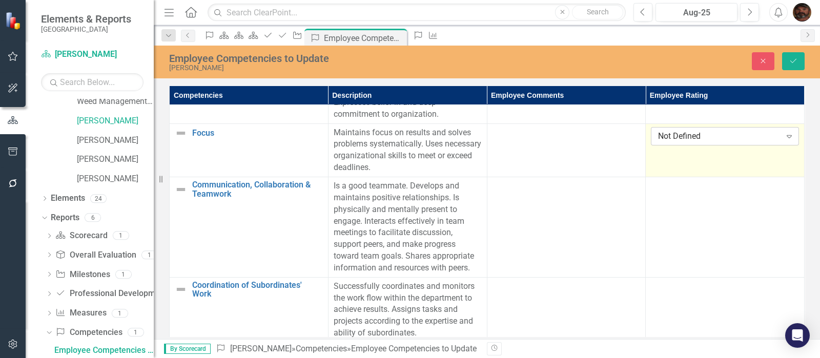
click at [690, 130] on div "Not Defined" at bounding box center [719, 136] width 123 height 12
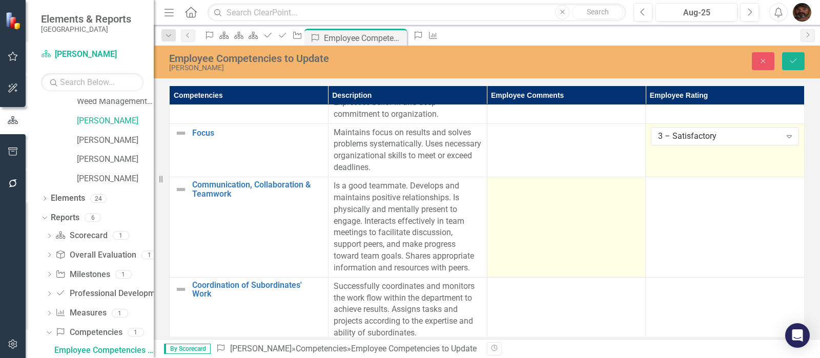
click at [489, 197] on td at bounding box center [566, 227] width 159 height 100
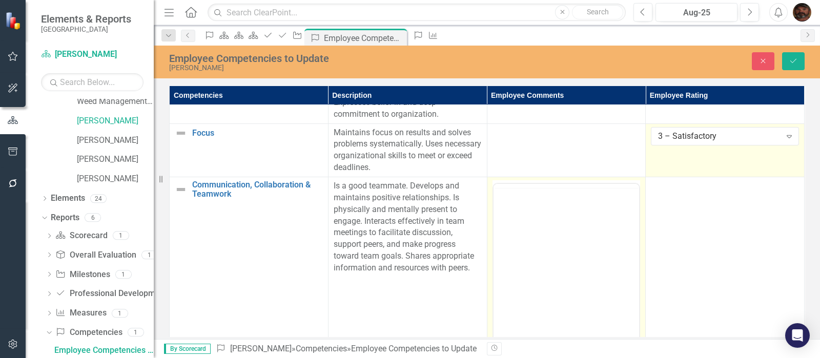
scroll to position [0, 0]
click at [513, 210] on body "Rich Text Area. Press ALT-0 for help." at bounding box center [566, 285] width 146 height 154
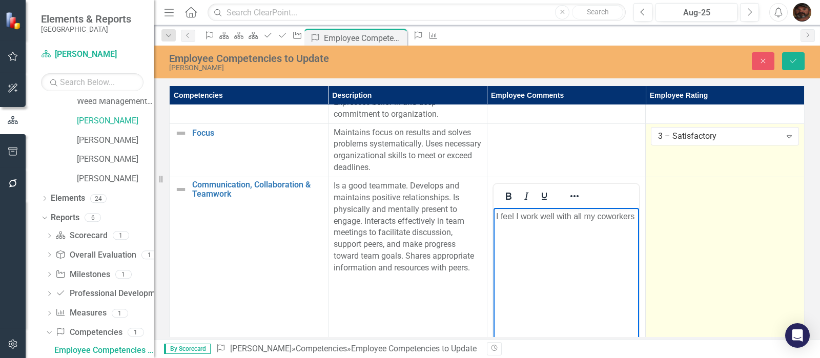
click at [690, 223] on td at bounding box center [725, 298] width 159 height 243
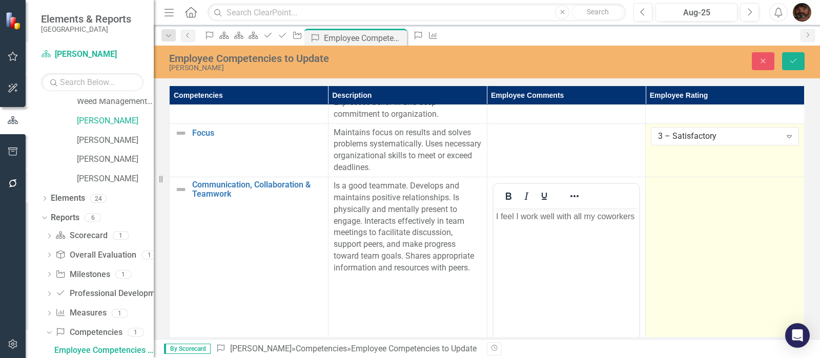
click at [690, 223] on td at bounding box center [725, 298] width 159 height 243
click at [684, 184] on div "Not Defined" at bounding box center [719, 190] width 123 height 12
click at [799, 63] on button "Save" at bounding box center [793, 61] width 23 height 18
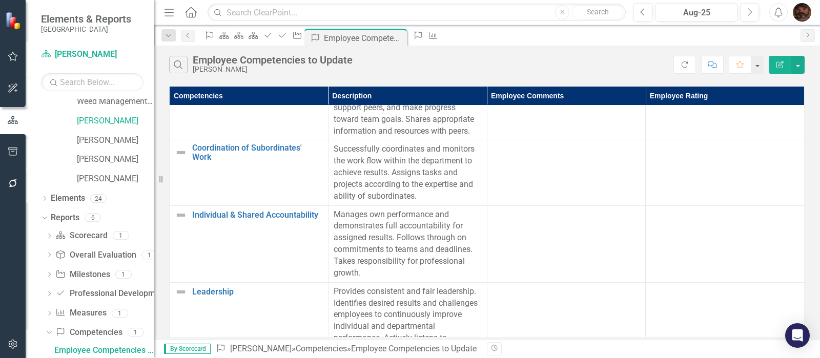
scroll to position [435, 0]
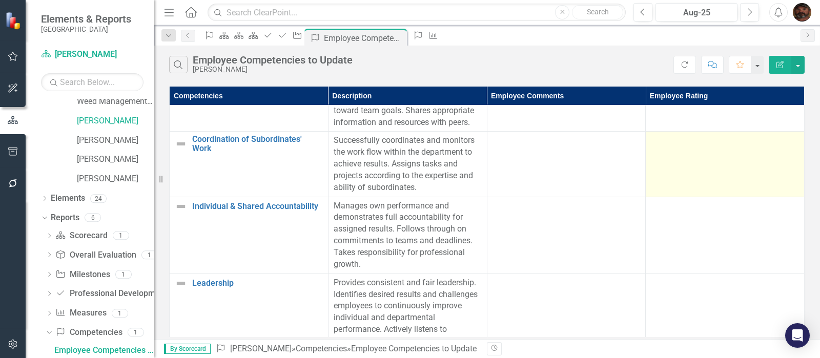
click at [679, 150] on td at bounding box center [725, 164] width 159 height 65
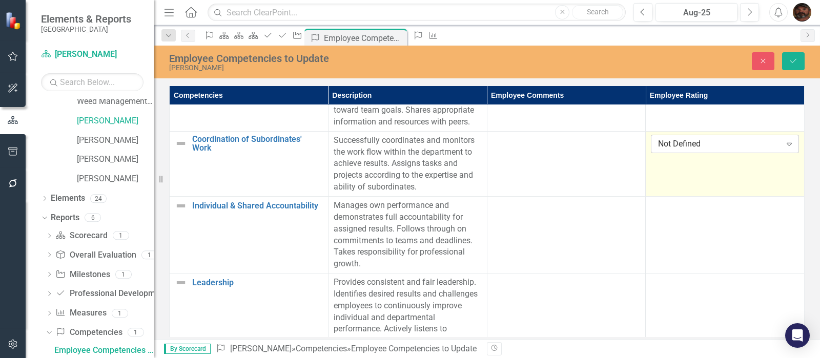
click at [661, 138] on div "Not Defined" at bounding box center [719, 144] width 123 height 12
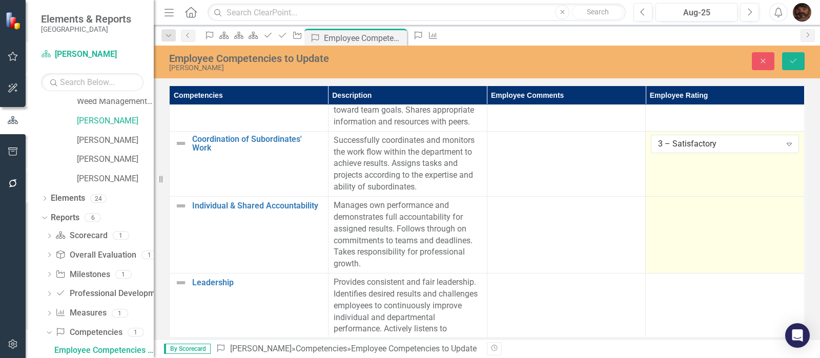
click at [692, 225] on td at bounding box center [725, 234] width 159 height 77
click at [675, 204] on div "Not Defined" at bounding box center [719, 210] width 123 height 12
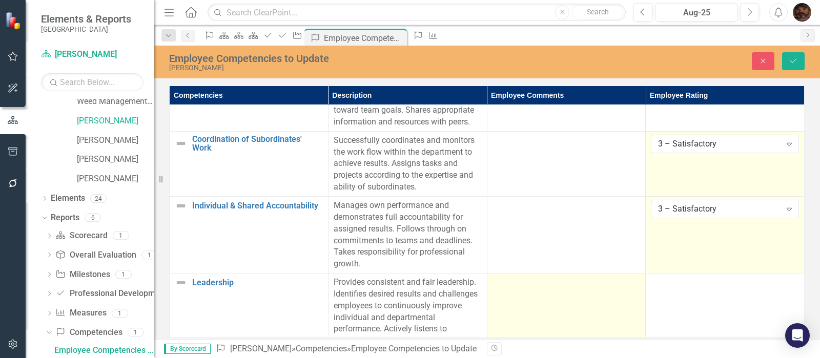
click at [499, 283] on td at bounding box center [566, 341] width 159 height 135
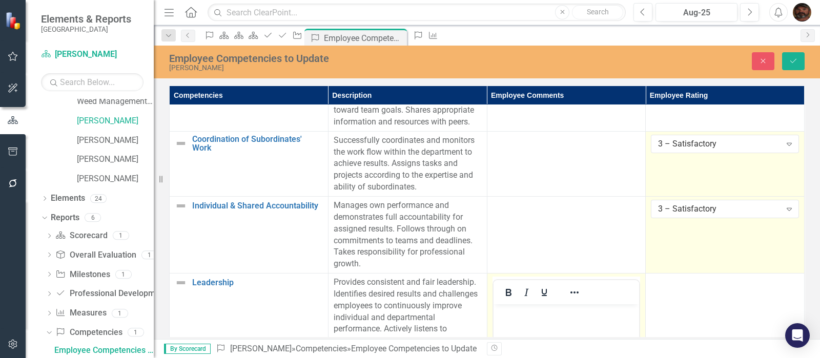
scroll to position [0, 0]
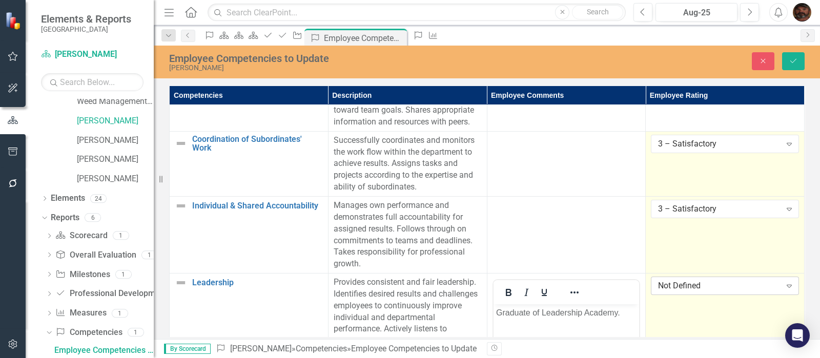
click at [671, 280] on div "Not Defined" at bounding box center [719, 286] width 123 height 12
click at [795, 63] on icon "Save" at bounding box center [793, 60] width 9 height 7
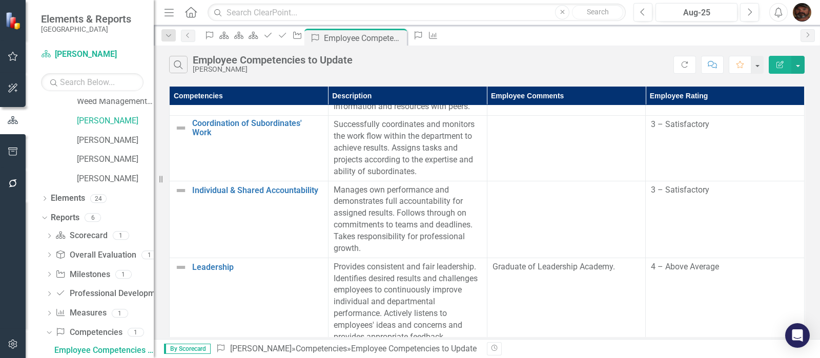
scroll to position [483, 0]
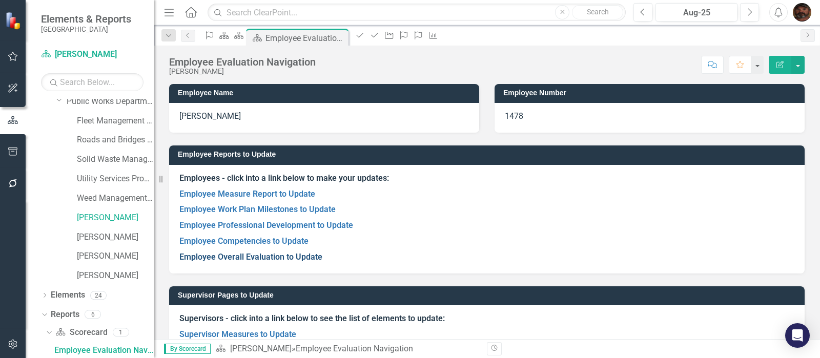
click at [261, 257] on link "Employee Overall Evaluation to Update" at bounding box center [250, 257] width 143 height 10
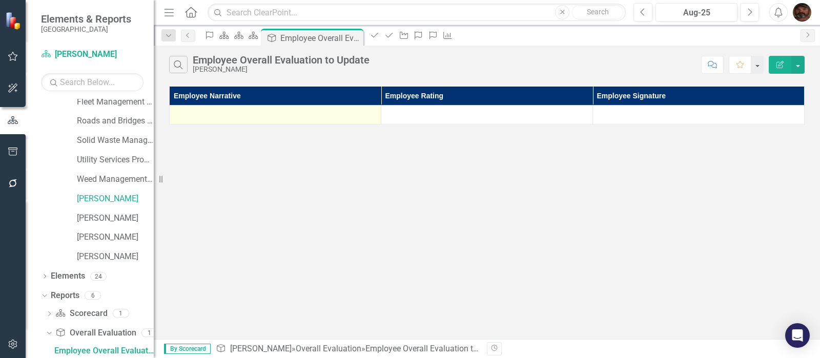
click at [274, 119] on div at bounding box center [275, 115] width 201 height 12
click at [249, 115] on div at bounding box center [275, 115] width 201 height 12
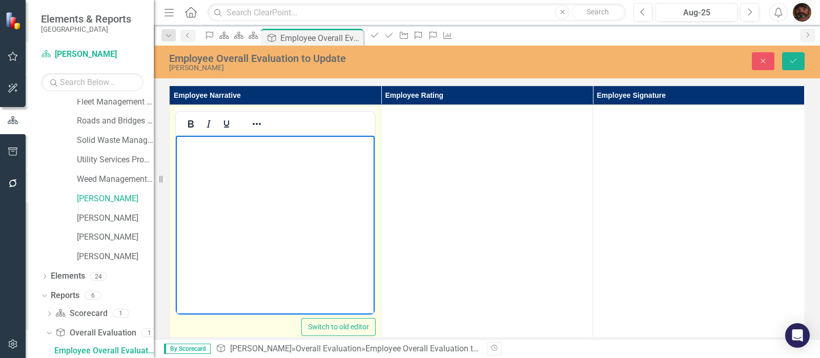
click at [194, 163] on body "Rich Text Area. Press ALT-0 for help." at bounding box center [275, 213] width 199 height 154
click at [334, 147] on p "I feel I am an above average employee" at bounding box center [275, 144] width 194 height 12
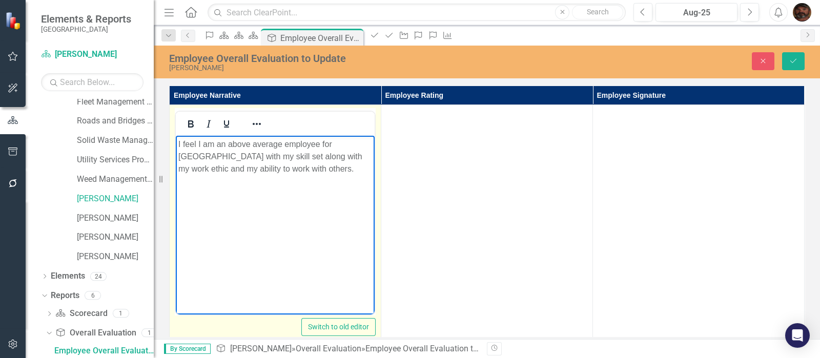
click at [372, 161] on p "I feel I am an above average employee for Gunnison County with my skill set alo…" at bounding box center [275, 156] width 194 height 37
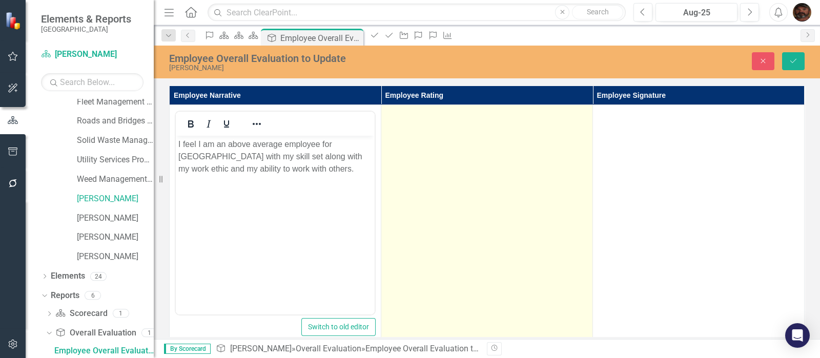
click at [554, 140] on td at bounding box center [487, 226] width 212 height 243
click at [553, 119] on div "Not Defined" at bounding box center [482, 118] width 176 height 12
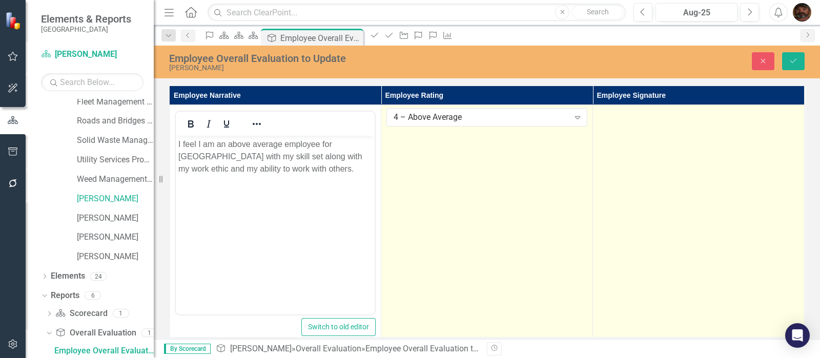
click at [705, 155] on td at bounding box center [699, 226] width 212 height 243
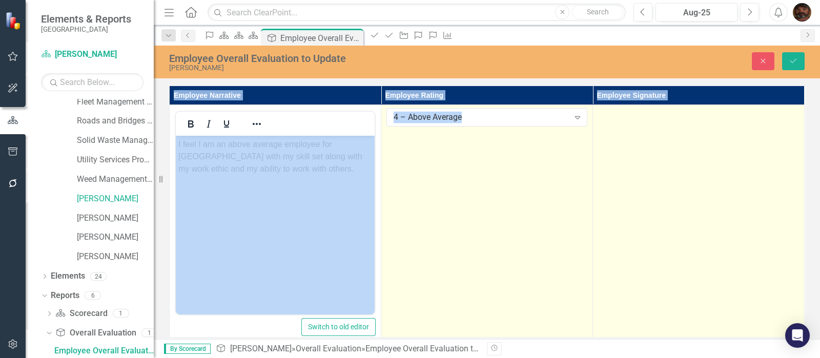
click at [705, 155] on td at bounding box center [699, 226] width 212 height 243
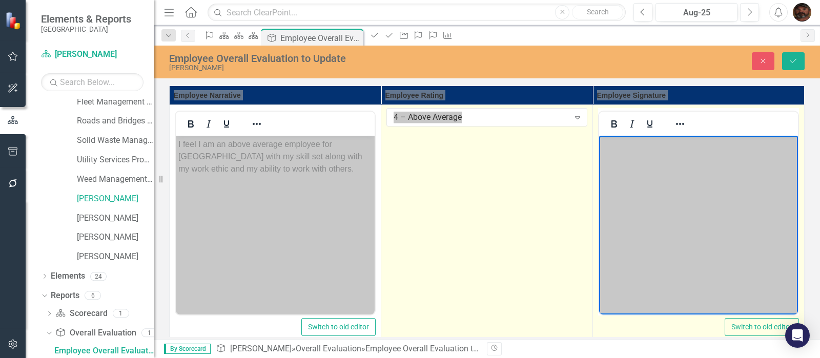
click at [706, 174] on body "Rich Text Area. Press ALT-0 for help." at bounding box center [698, 213] width 199 height 154
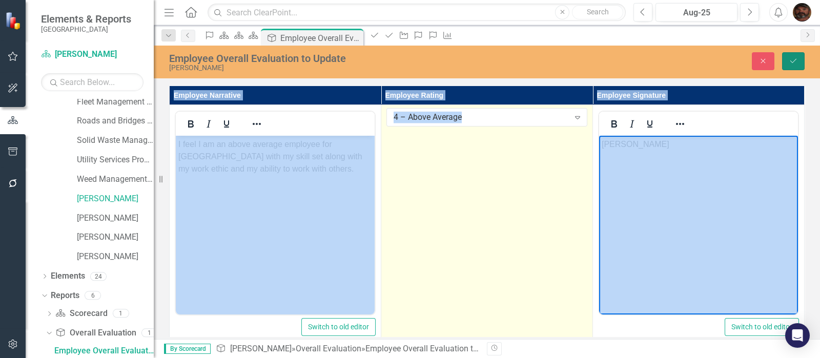
click at [789, 63] on button "Save" at bounding box center [793, 61] width 23 height 18
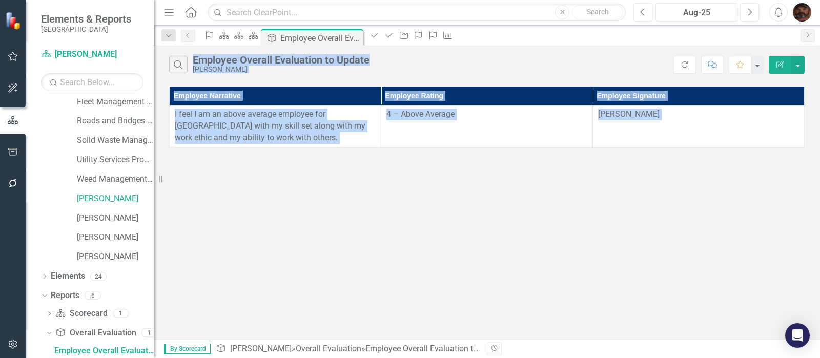
click at [605, 248] on div "Search Employee Overall Evaluation to Update Nate Melby Refresh Comment Favorit…" at bounding box center [487, 193] width 667 height 294
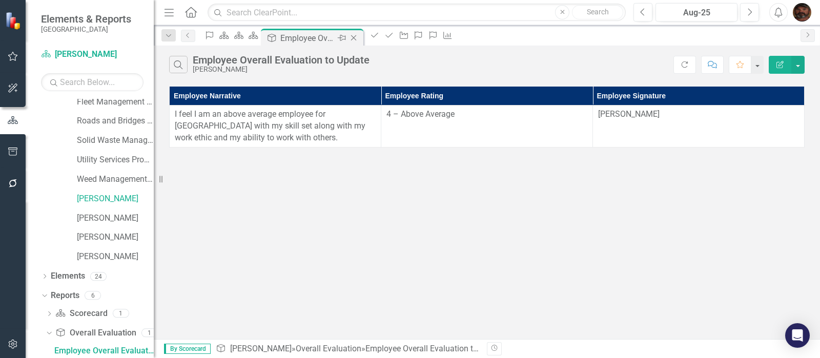
click at [335, 35] on div "Employee Overall Evaluation to Update" at bounding box center [307, 38] width 55 height 13
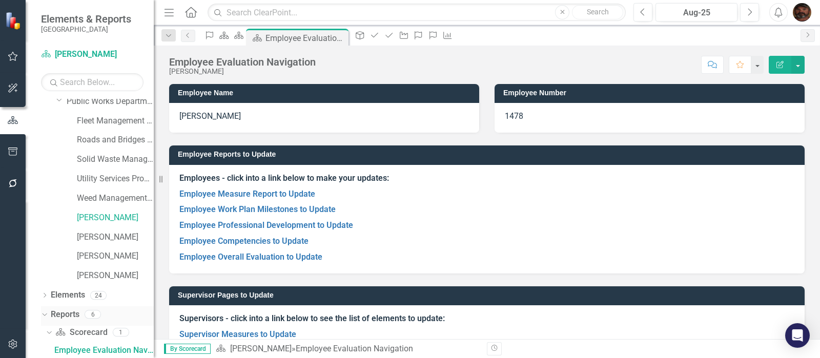
click at [43, 315] on icon "Dropdown" at bounding box center [44, 314] width 6 height 7
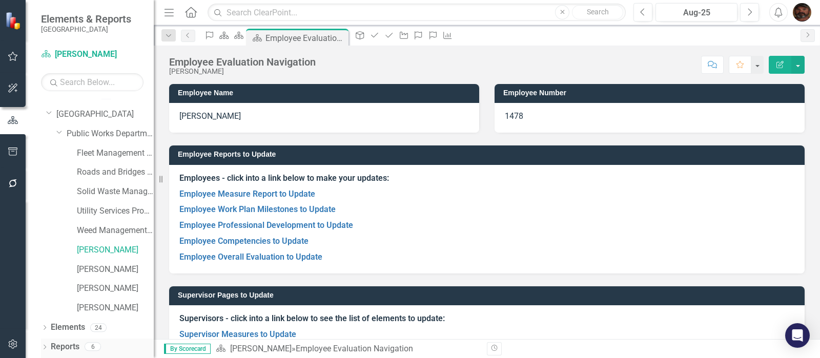
scroll to position [12, 0]
click at [43, 347] on icon "Dropdown" at bounding box center [44, 349] width 7 height 6
click at [43, 347] on icon "Dropdown" at bounding box center [44, 347] width 6 height 7
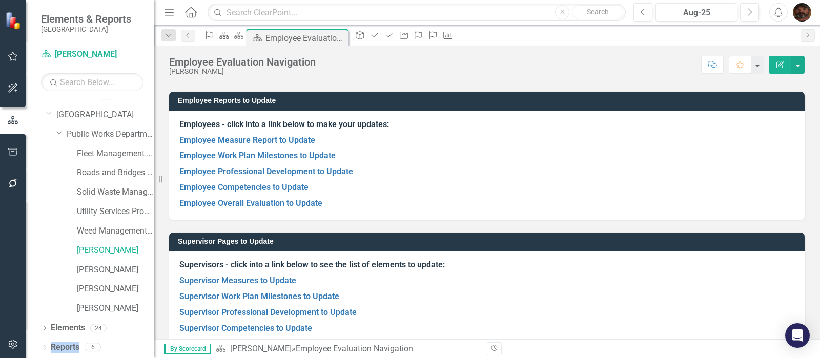
scroll to position [85, 0]
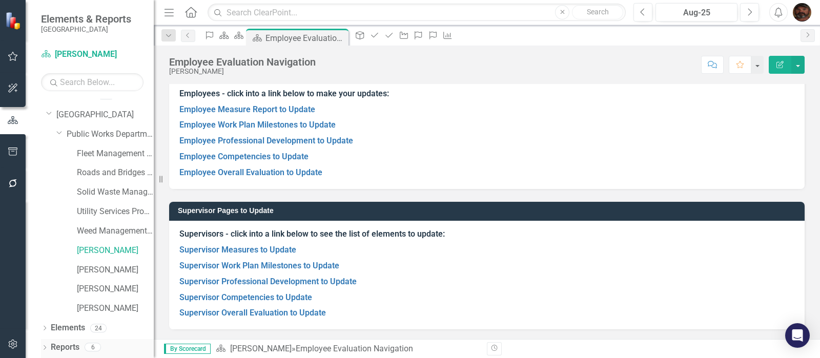
click at [43, 347] on icon "Dropdown" at bounding box center [44, 349] width 7 height 6
click at [43, 346] on icon "Dropdown" at bounding box center [44, 349] width 7 height 6
click at [43, 342] on div "Dropdown Reports 6" at bounding box center [97, 348] width 113 height 19
click at [99, 344] on div "6" at bounding box center [93, 348] width 16 height 9
click at [98, 344] on div "6" at bounding box center [93, 348] width 16 height 9
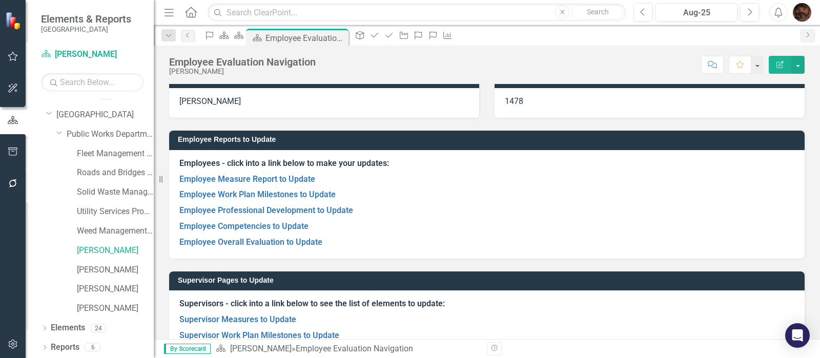
scroll to position [0, 0]
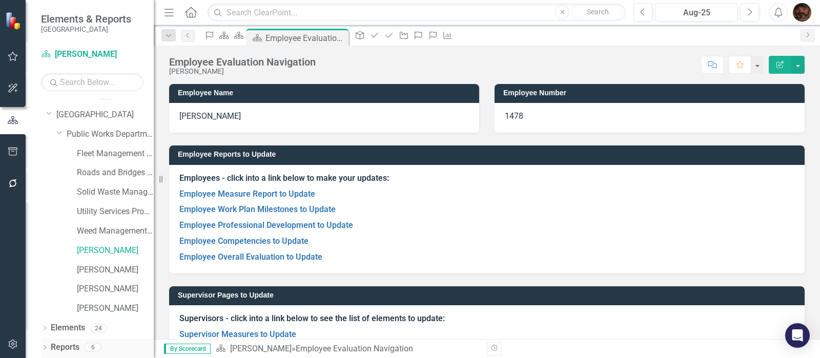
click at [64, 349] on link "Reports" at bounding box center [65, 348] width 29 height 12
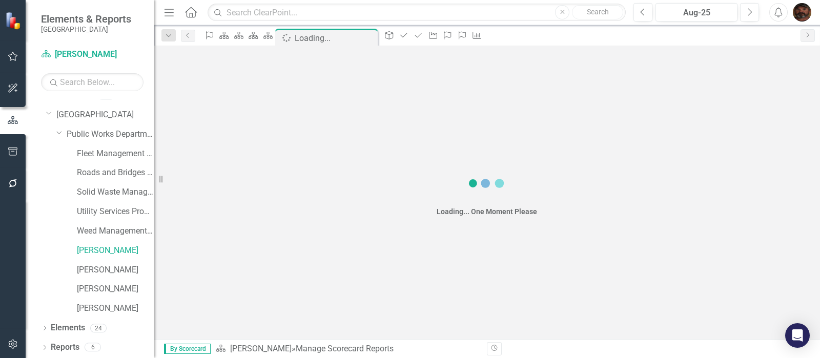
click at [230, 228] on div "Loading... One Moment Please" at bounding box center [487, 193] width 667 height 294
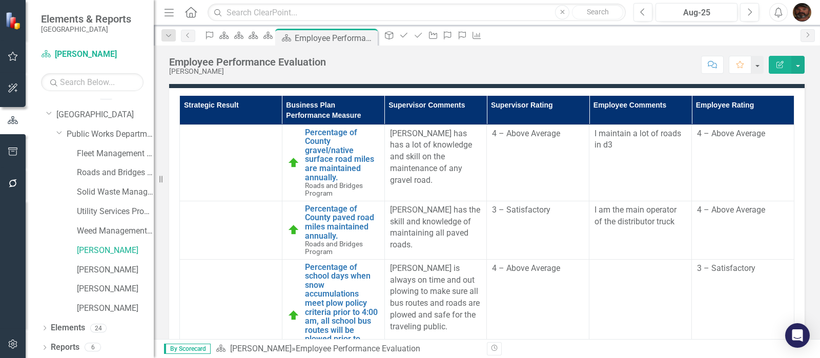
scroll to position [287, 0]
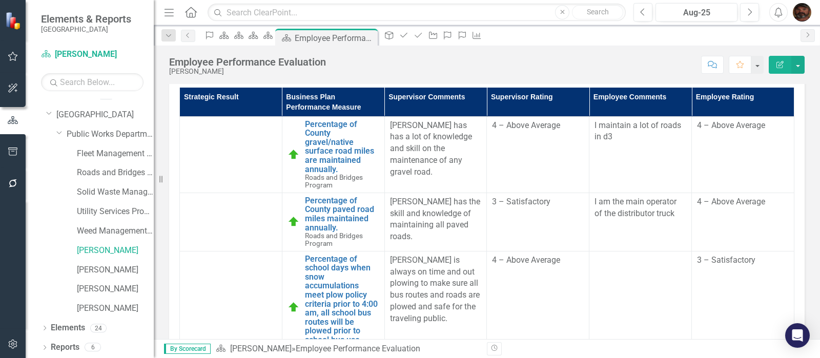
drag, startPoint x: 777, startPoint y: 133, endPoint x: 786, endPoint y: 169, distance: 36.3
click at [786, 169] on div "Strategic Result Business Plan Performance Measure Supervisor Comments Supervis…" at bounding box center [486, 264] width 615 height 353
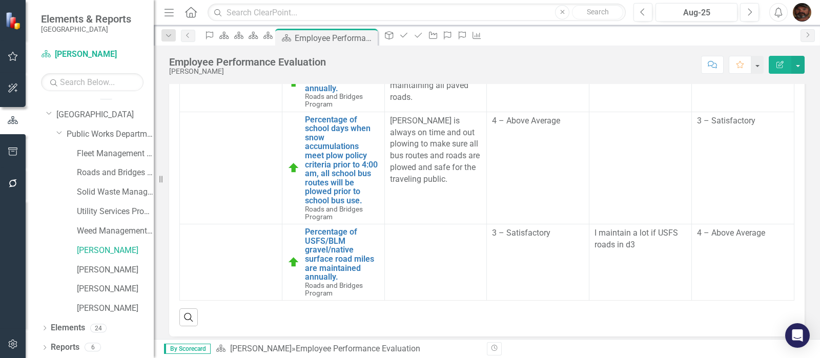
scroll to position [128, 0]
drag, startPoint x: 812, startPoint y: 152, endPoint x: 815, endPoint y: 193, distance: 40.6
click at [815, 193] on div "Review Date Term Start Date Term End Date Employee Name Nate Melby Employee Pos…" at bounding box center [487, 211] width 667 height 255
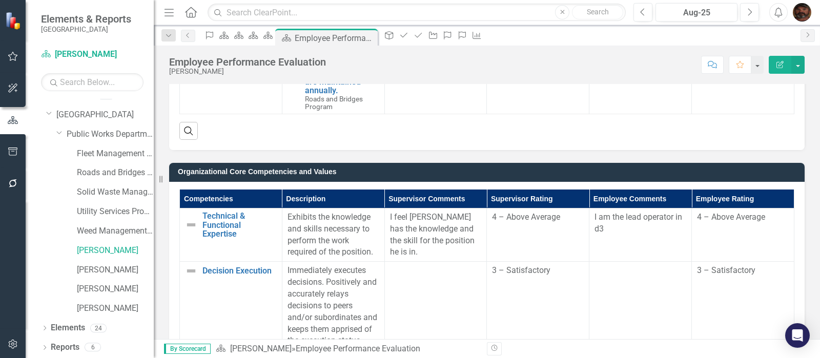
scroll to position [269, 0]
drag, startPoint x: 777, startPoint y: 176, endPoint x: 779, endPoint y: 192, distance: 15.5
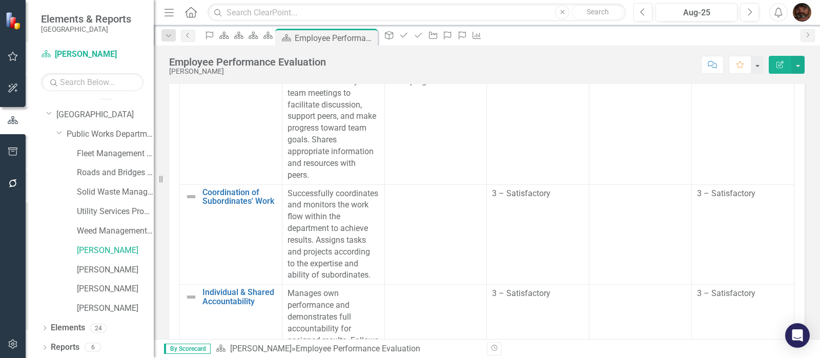
scroll to position [1410, 0]
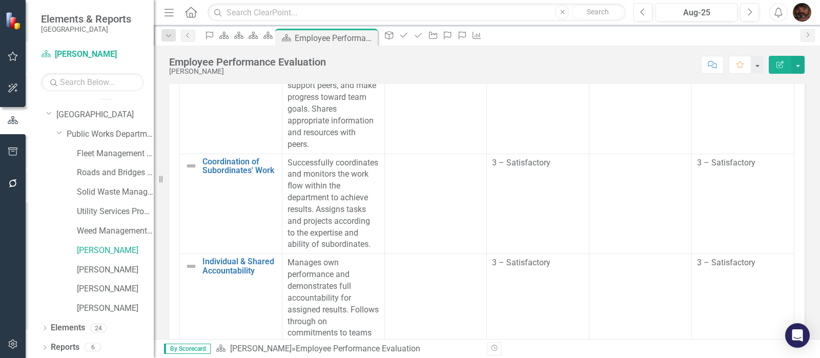
click at [781, 67] on icon "Edit Report" at bounding box center [780, 64] width 9 height 7
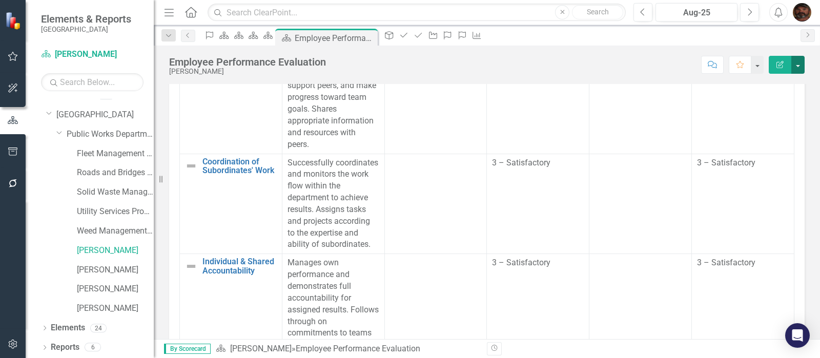
click at [797, 64] on button "button" at bounding box center [798, 65] width 13 height 18
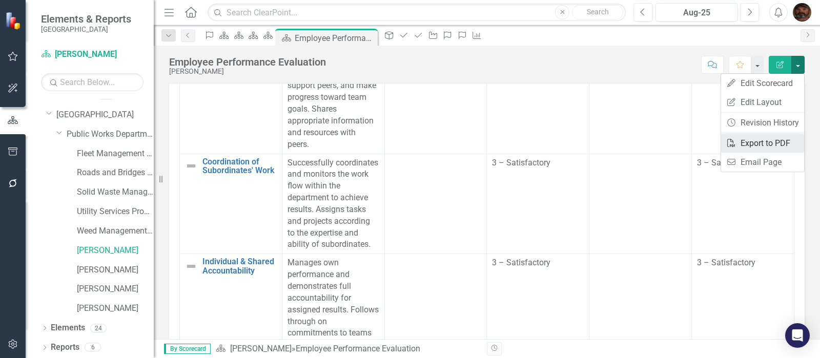
click at [782, 140] on link "PDF Export to PDF" at bounding box center [762, 143] width 83 height 19
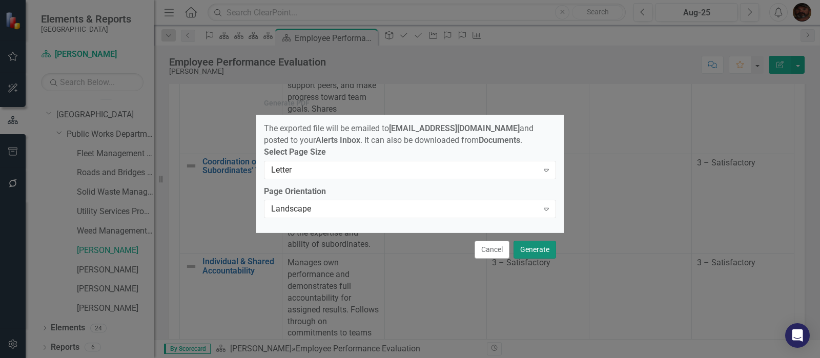
click at [532, 255] on button "Generate" at bounding box center [535, 250] width 43 height 18
